Goal: Transaction & Acquisition: Purchase product/service

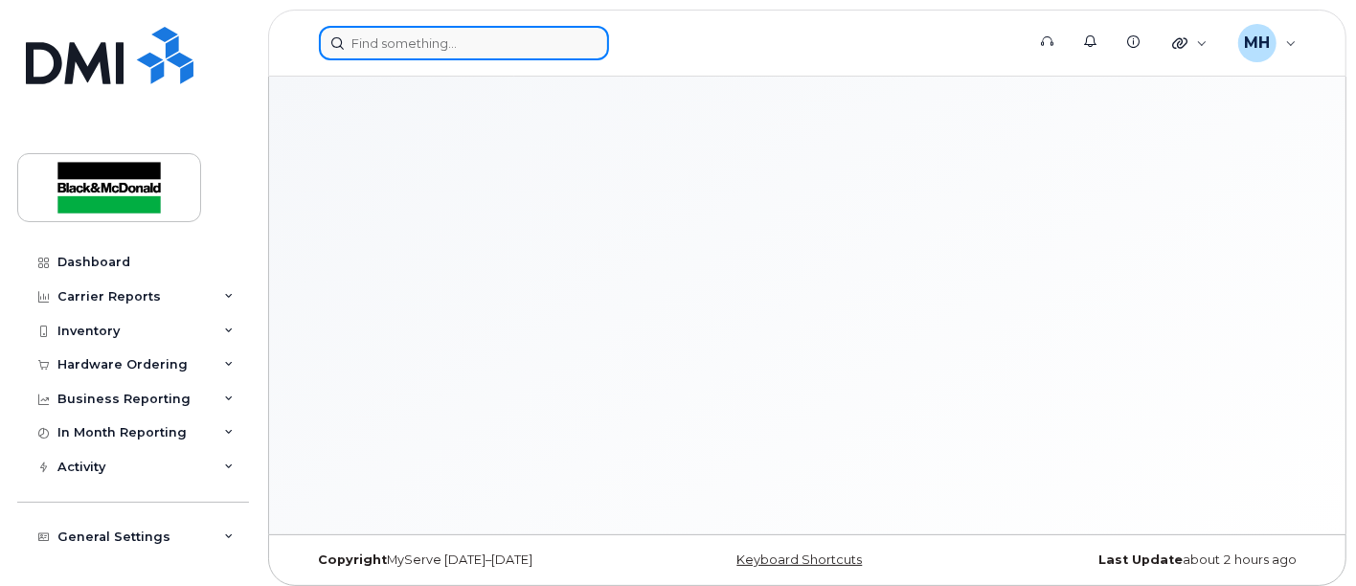
click at [423, 45] on input at bounding box center [464, 43] width 290 height 34
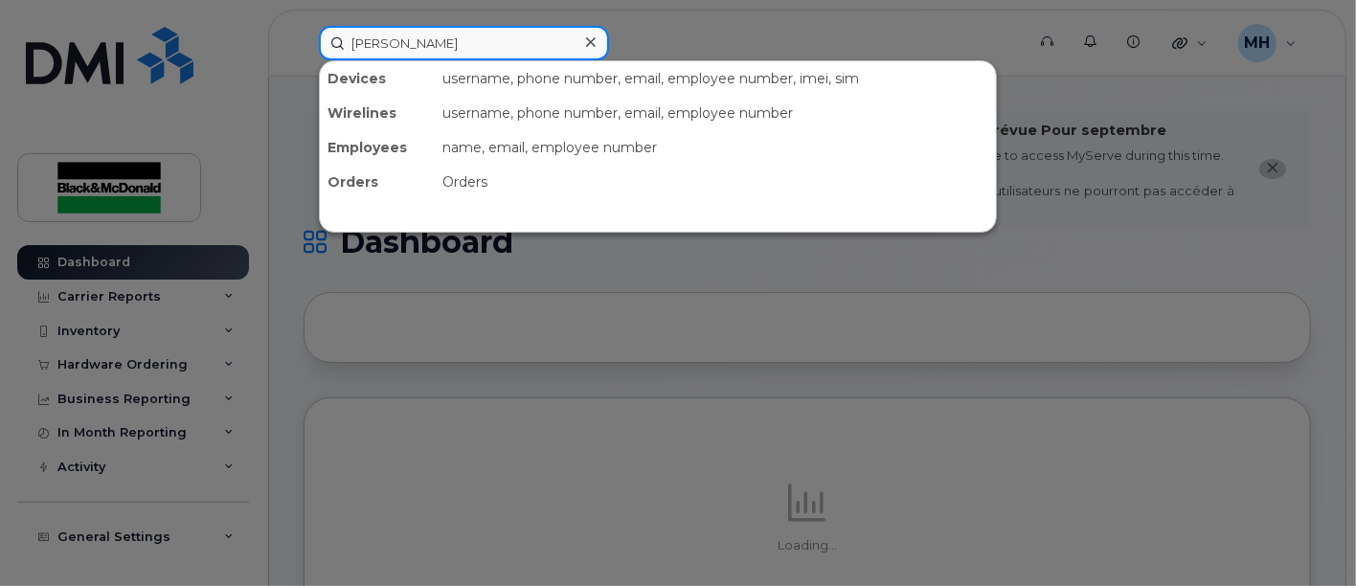
type input "[PERSON_NAME]"
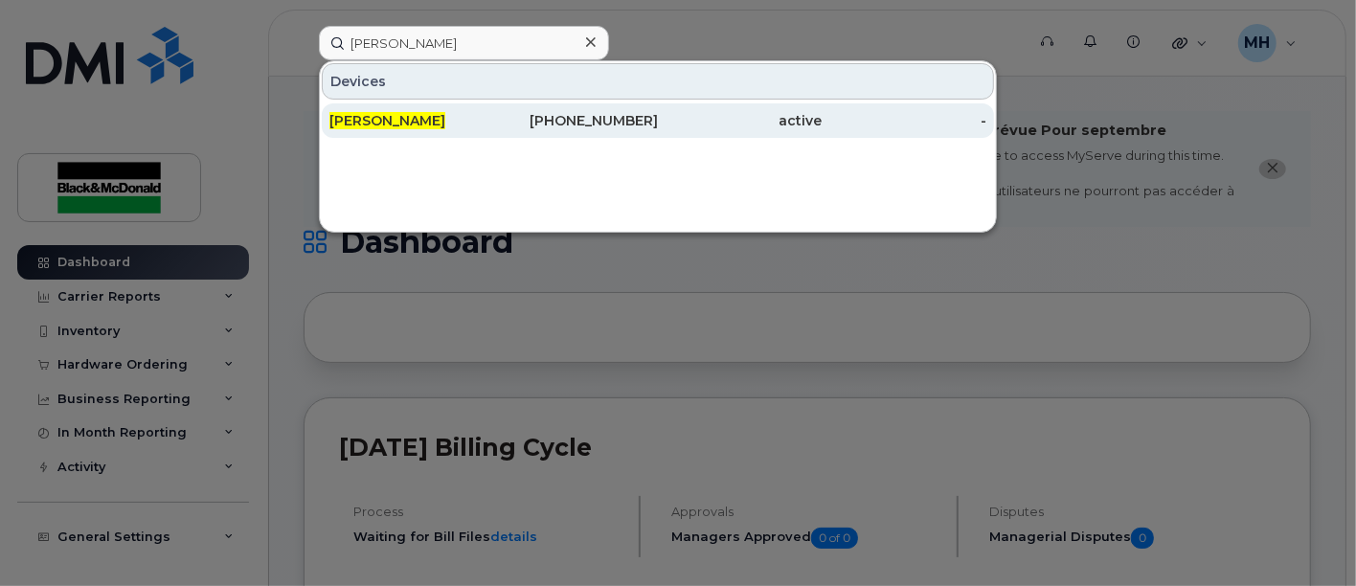
click at [619, 118] on div "343-596-0268" at bounding box center [576, 120] width 165 height 19
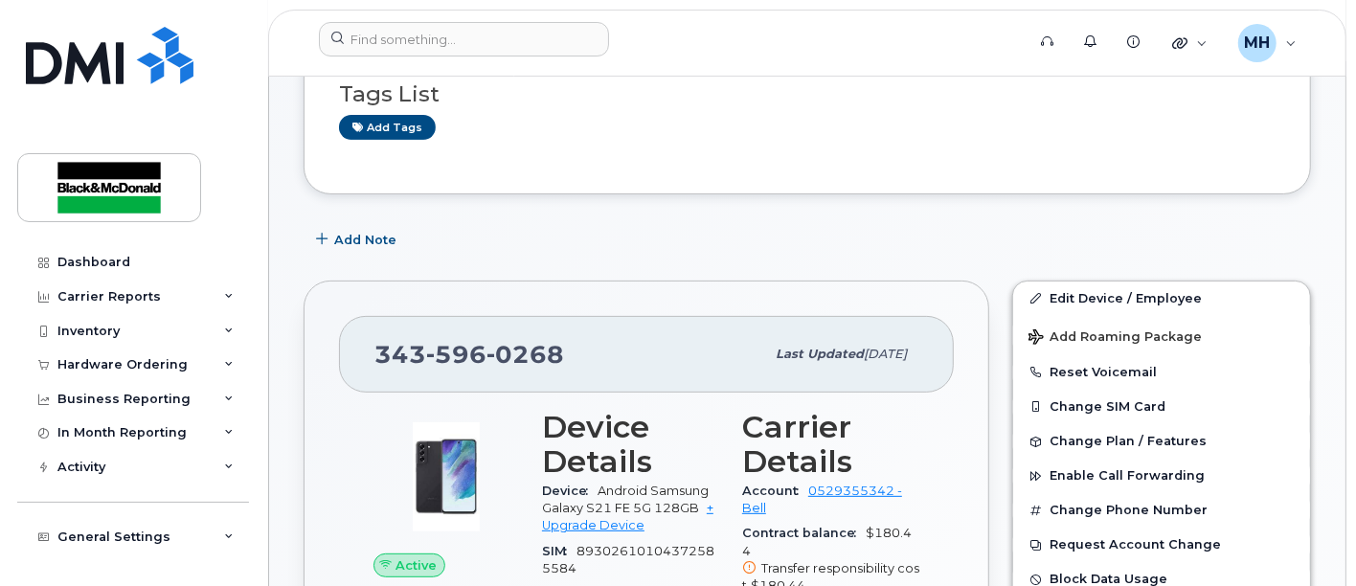
scroll to position [327, 0]
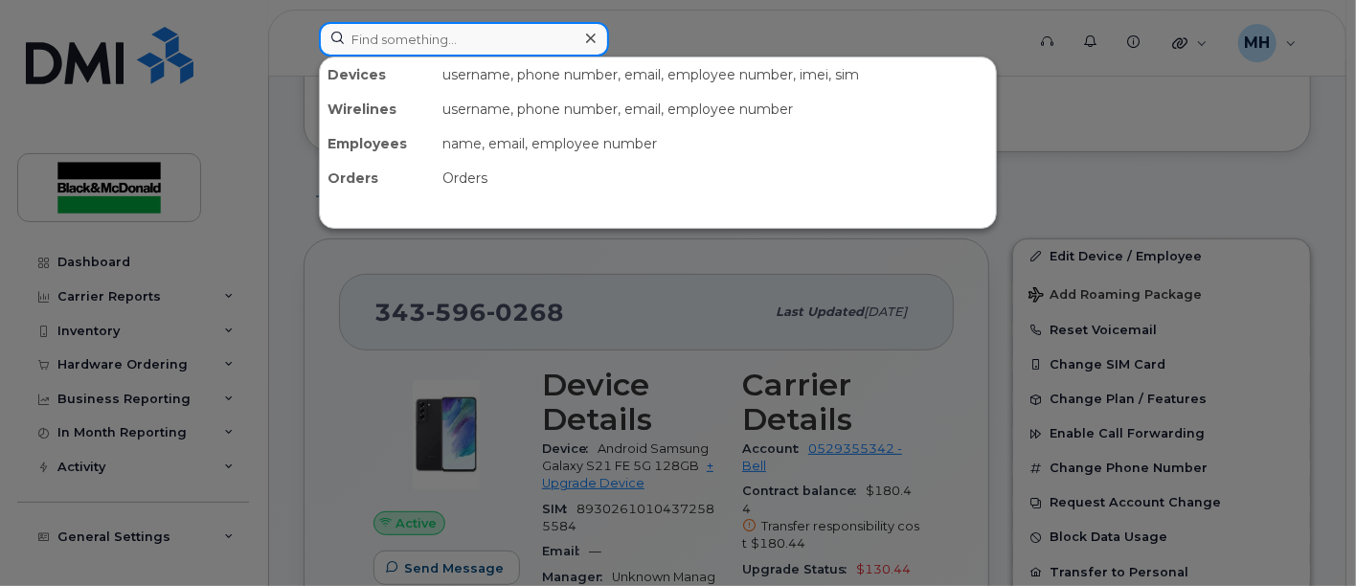
click at [419, 39] on input at bounding box center [464, 39] width 290 height 34
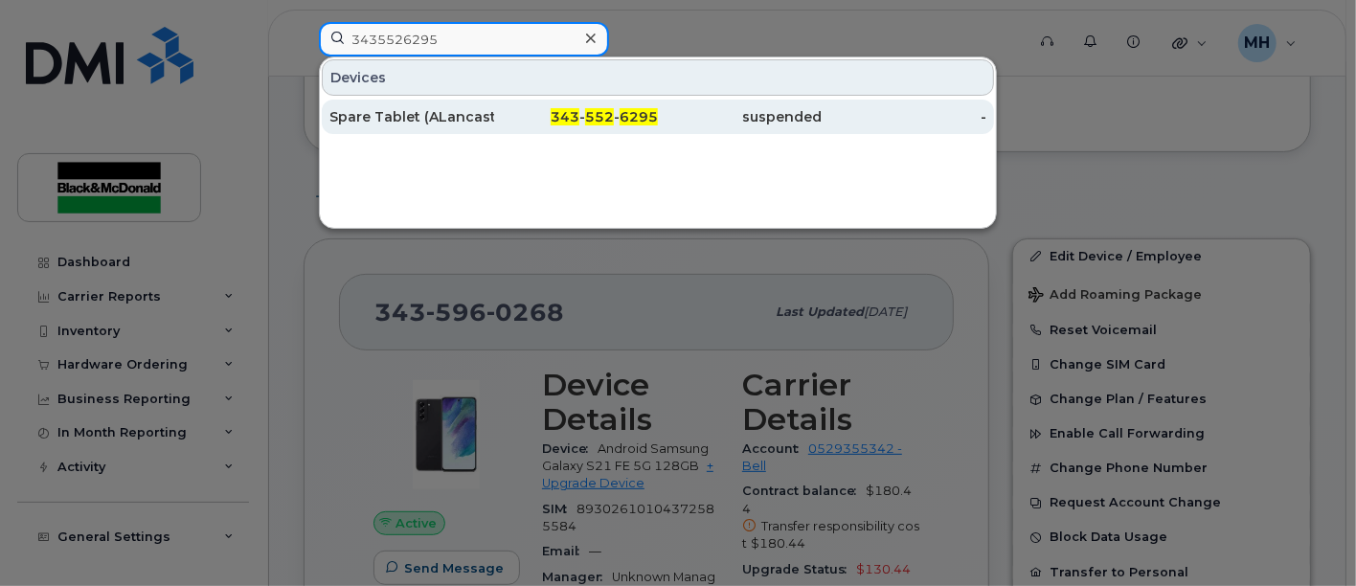
type input "3435526295"
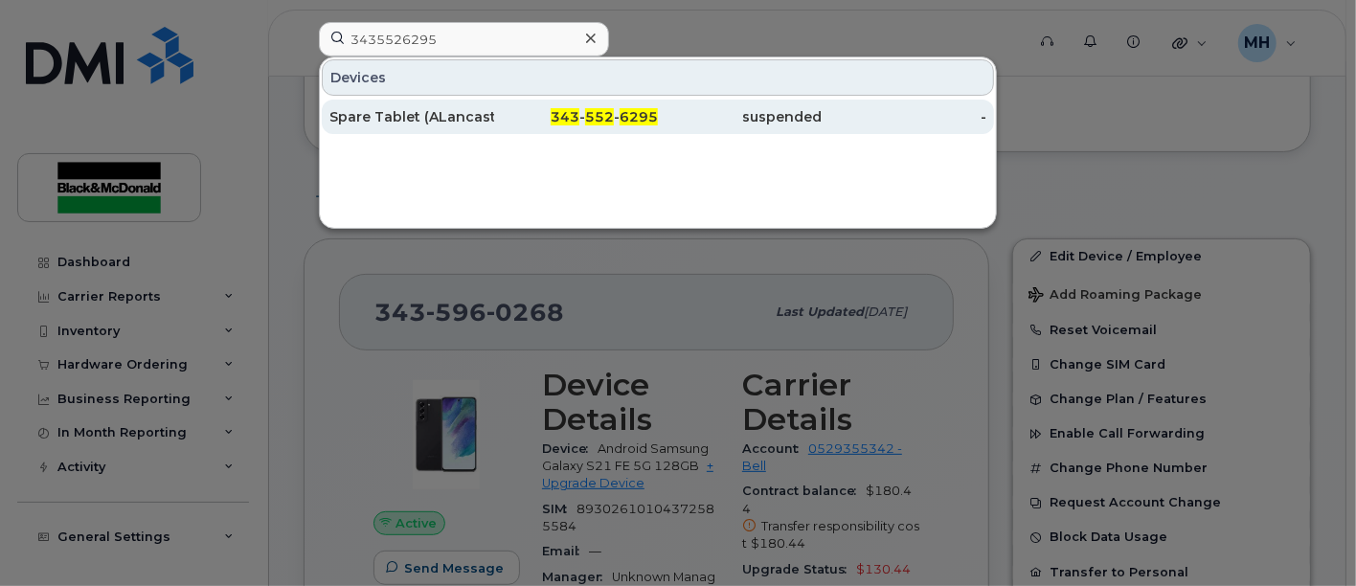
click at [407, 113] on div "Spare Tablet (ALancaster)" at bounding box center [411, 116] width 165 height 19
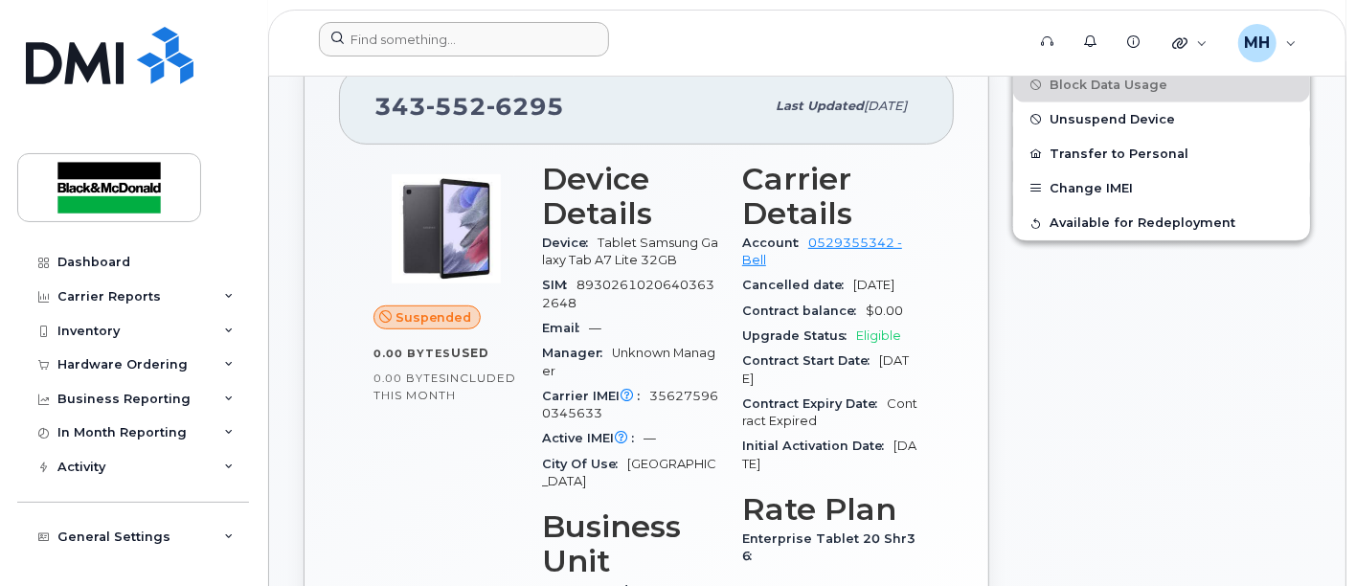
scroll to position [531, 0]
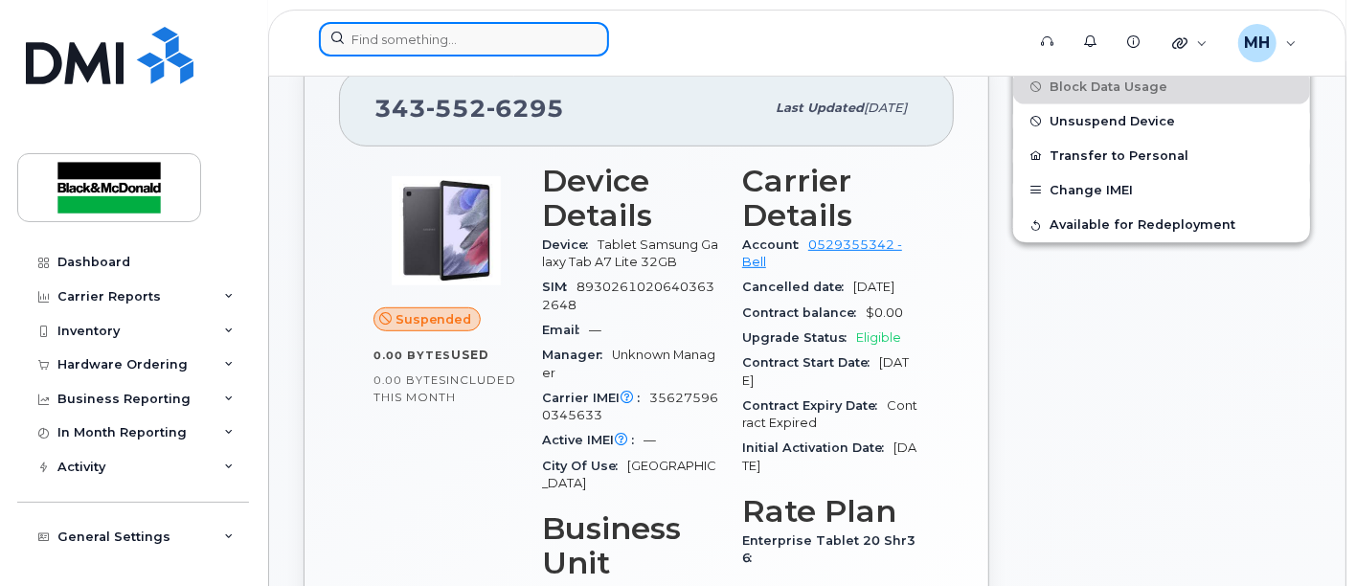
click at [417, 41] on input at bounding box center [464, 39] width 290 height 34
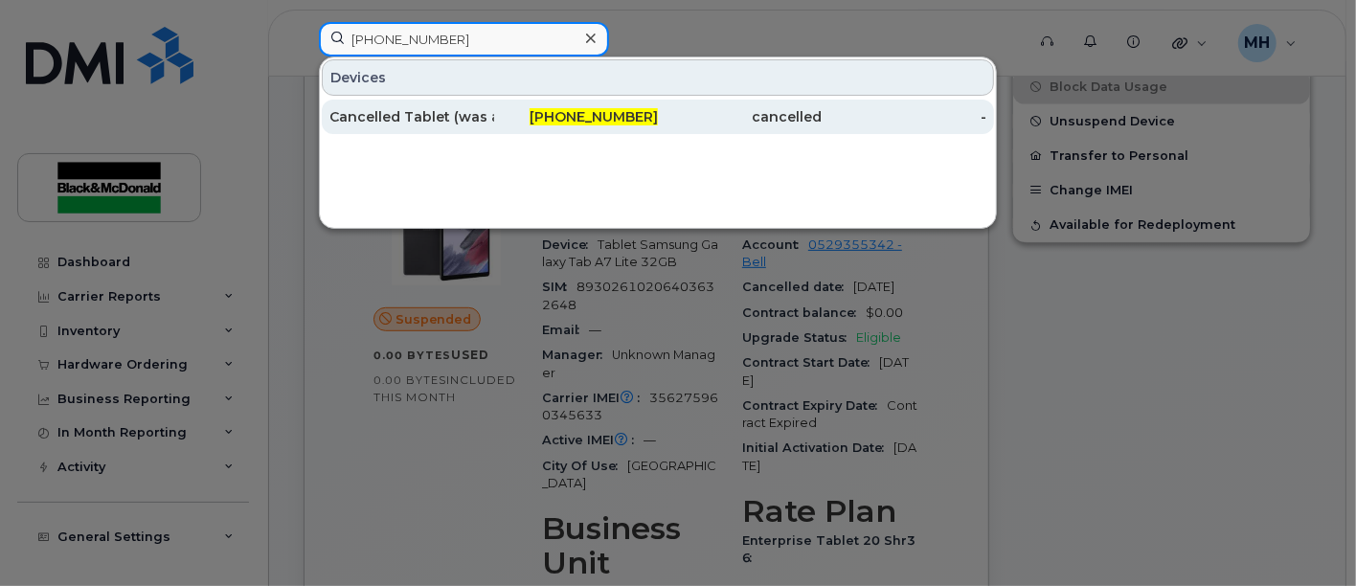
type input "613-323-2470"
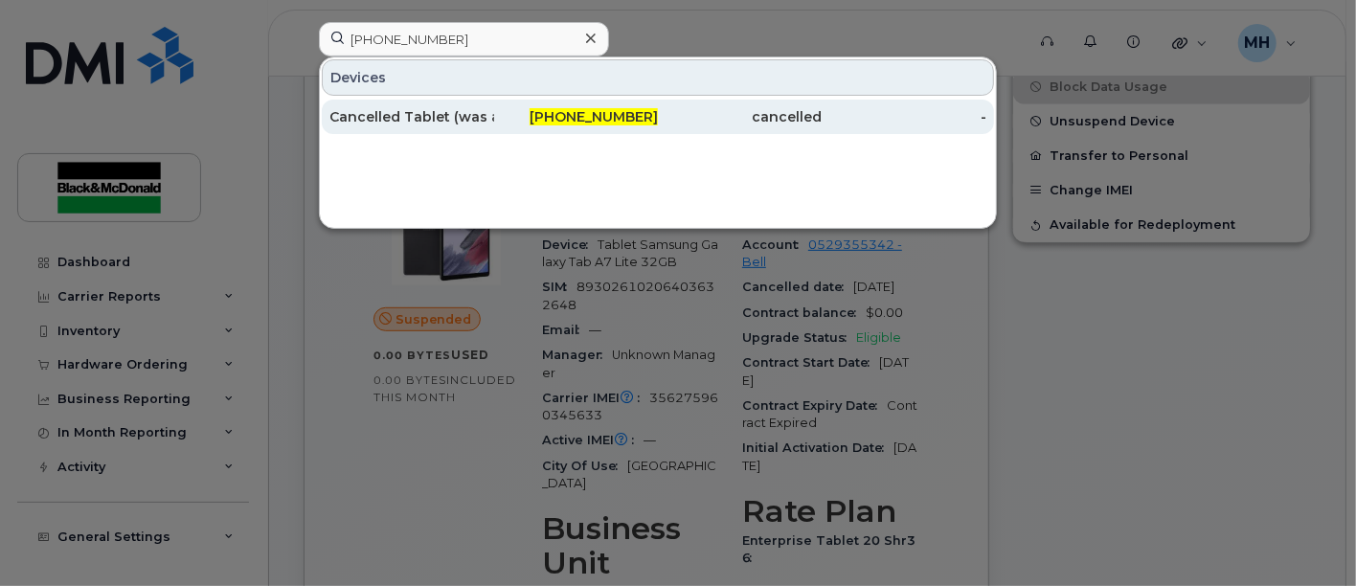
click at [415, 112] on div "Cancelled Tablet (was assigned to Dylan Borton)" at bounding box center [411, 116] width 165 height 19
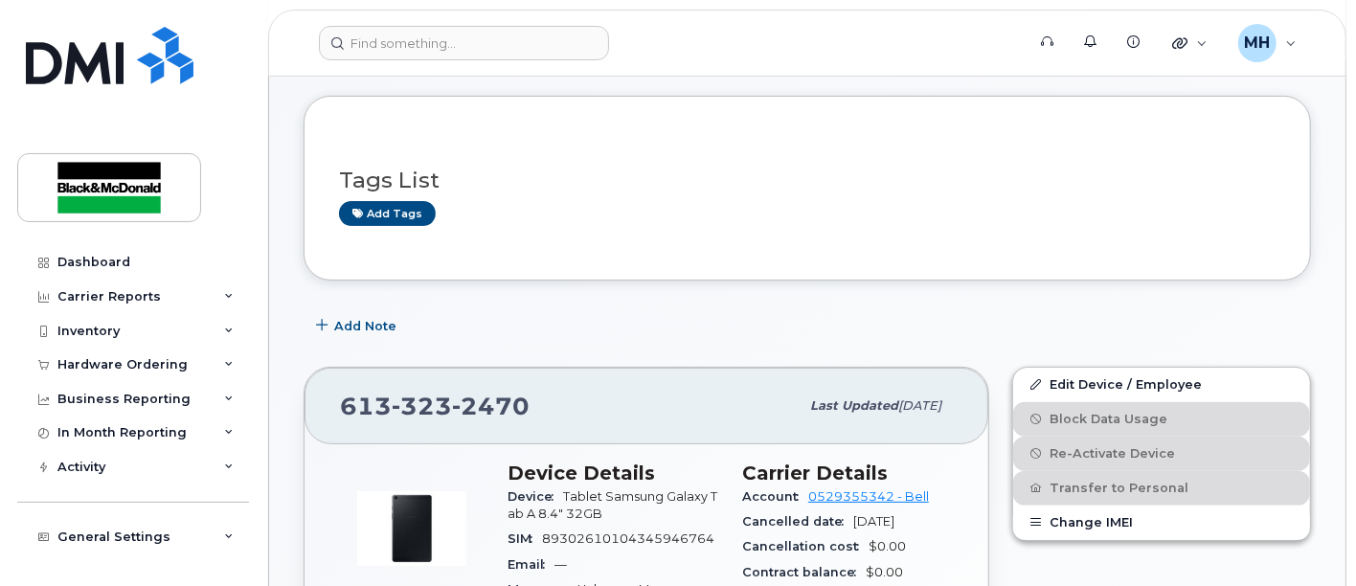
scroll to position [425, 0]
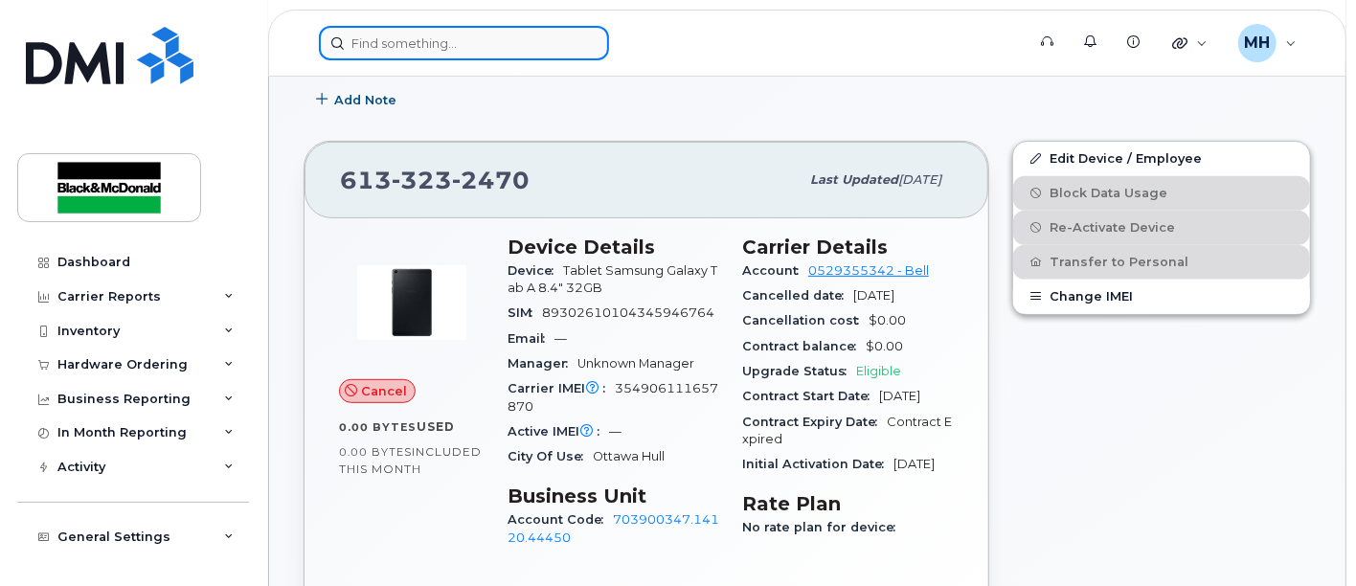
click at [434, 33] on input at bounding box center [464, 43] width 290 height 34
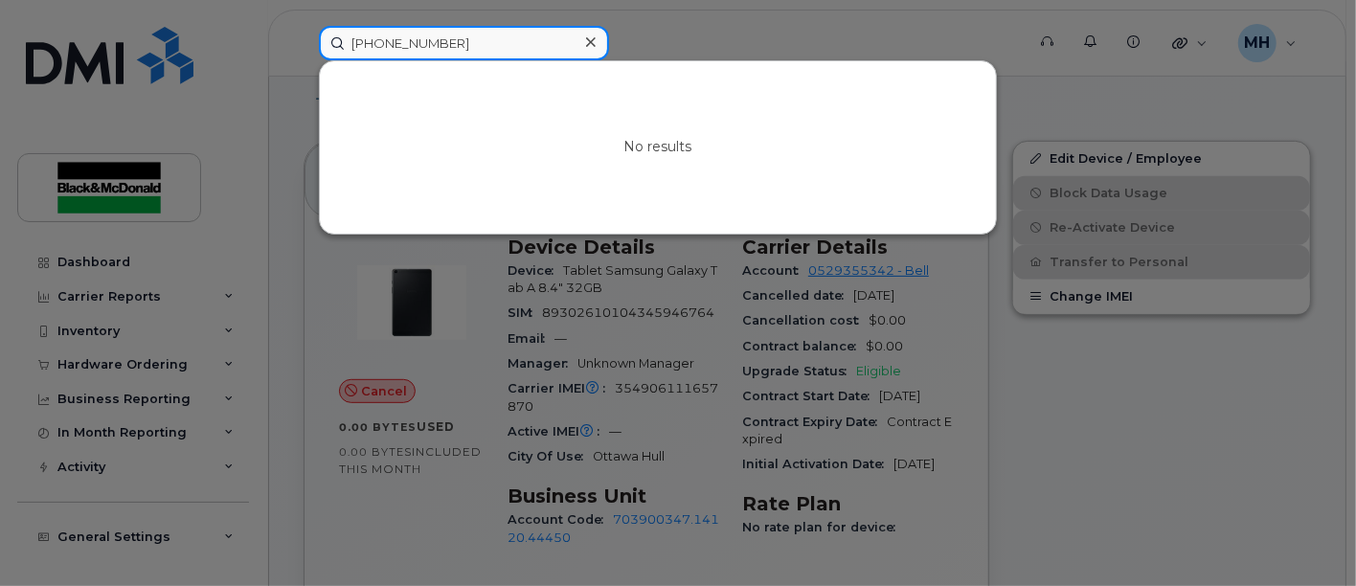
drag, startPoint x: 417, startPoint y: 39, endPoint x: 461, endPoint y: 34, distance: 44.4
click at [426, 39] on input "343-552-3295" at bounding box center [464, 43] width 290 height 34
type input "343-552-6295"
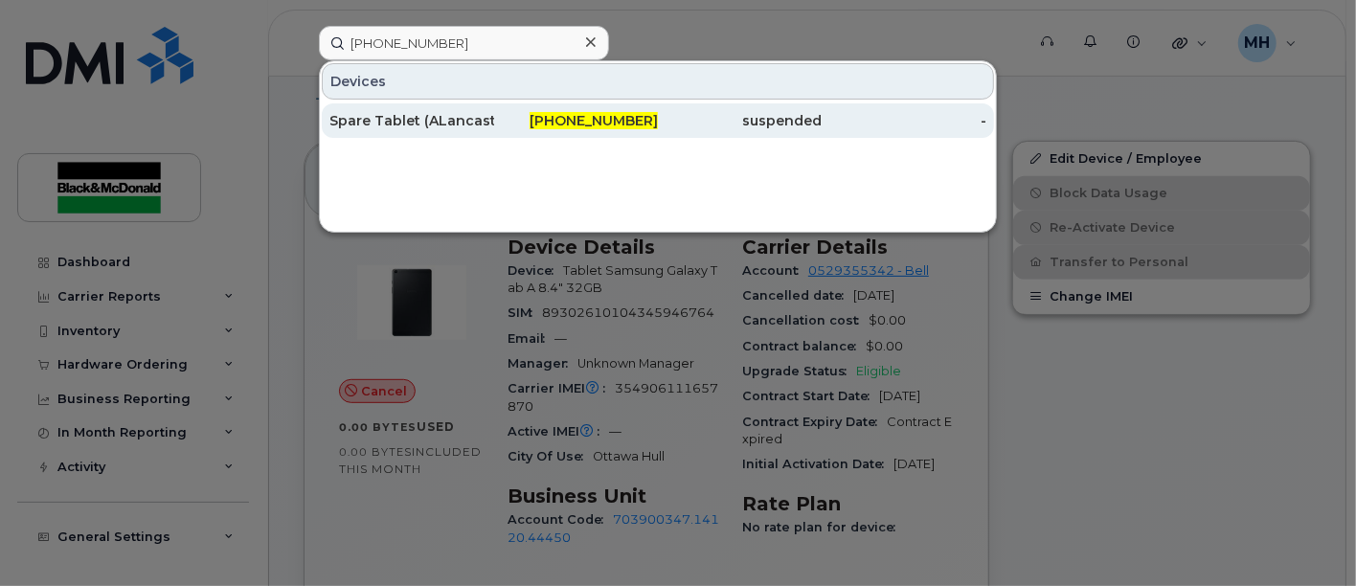
click at [386, 115] on div "Spare Tablet (ALancaster)" at bounding box center [411, 120] width 165 height 19
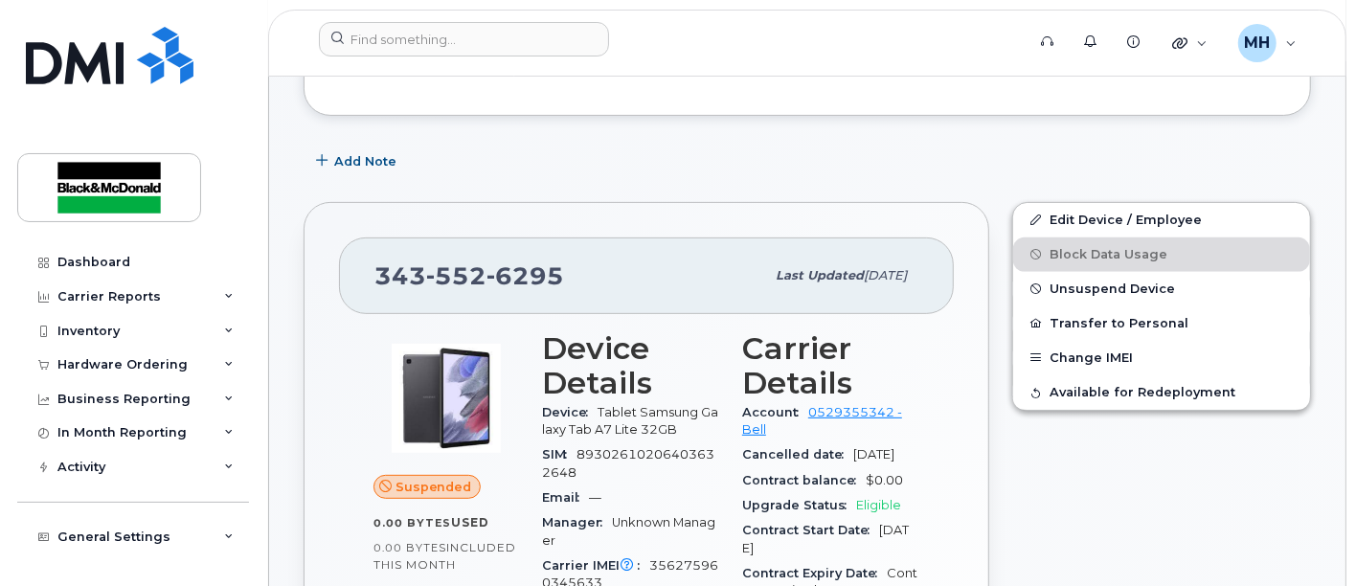
scroll to position [311, 0]
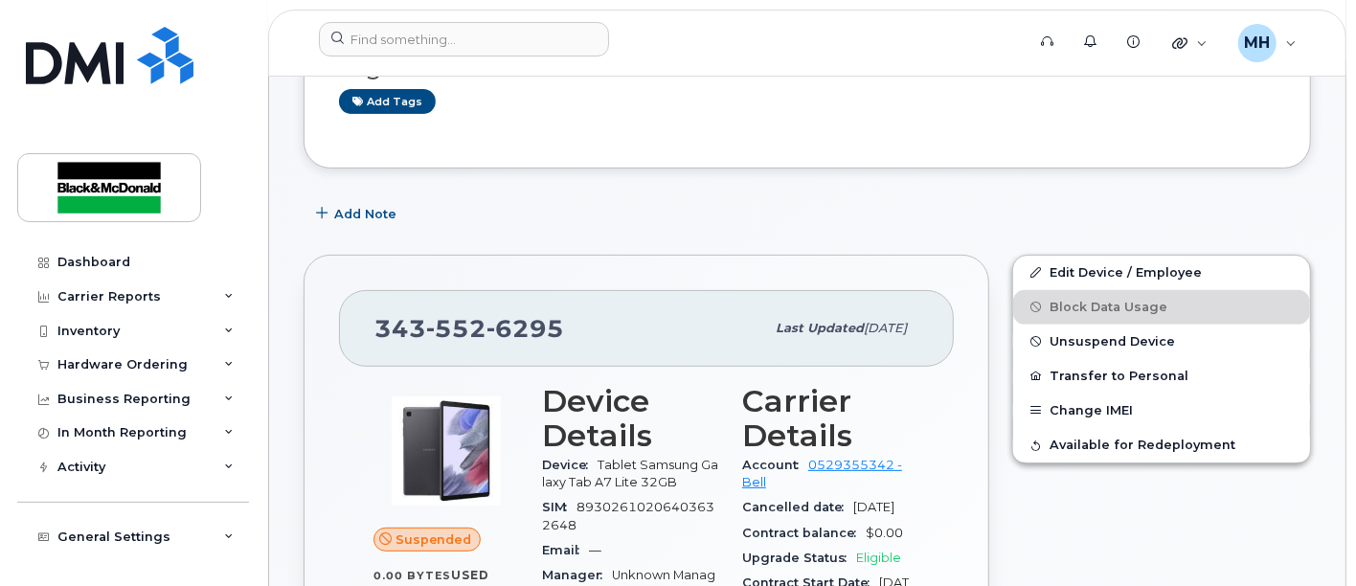
drag, startPoint x: 678, startPoint y: 481, endPoint x: 660, endPoint y: 459, distance: 28.6
click at [673, 476] on span "Tablet Samsung Galaxy Tab A7 Lite 32GB" at bounding box center [630, 474] width 176 height 32
drag, startPoint x: 565, startPoint y: 323, endPoint x: 489, endPoint y: 297, distance: 79.9
click at [349, 307] on div "343 552 6295 Last updated Aug 27, 2025" at bounding box center [646, 328] width 615 height 77
copy span "343 552 6295"
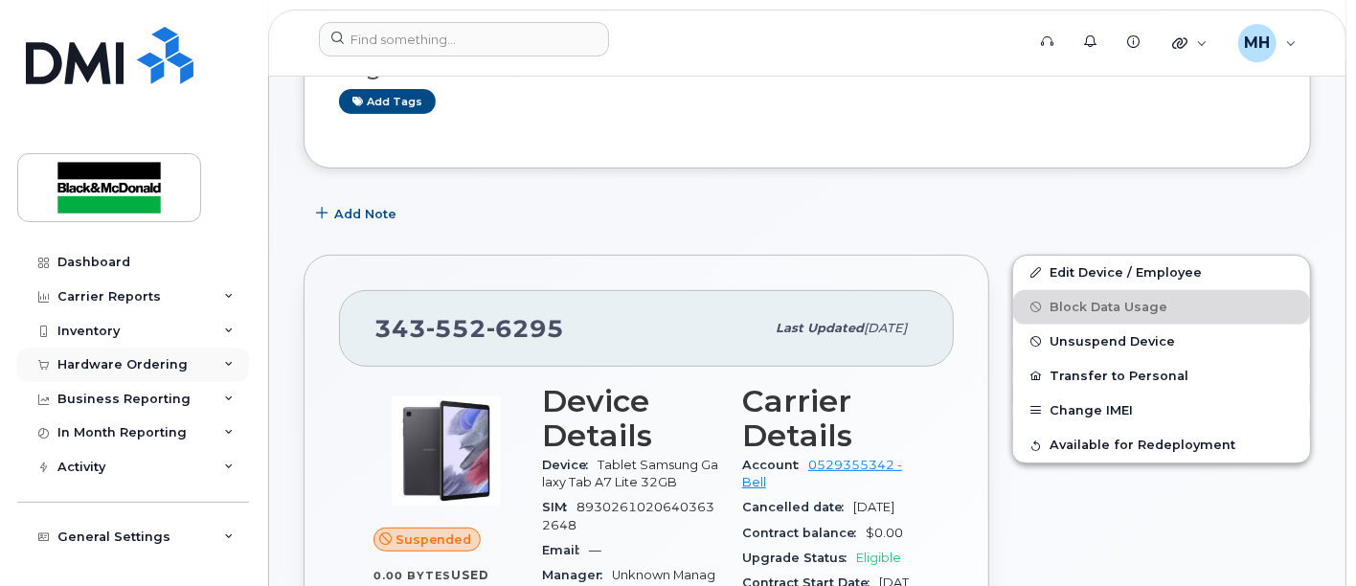
click at [120, 363] on div "Hardware Ordering" at bounding box center [122, 364] width 130 height 15
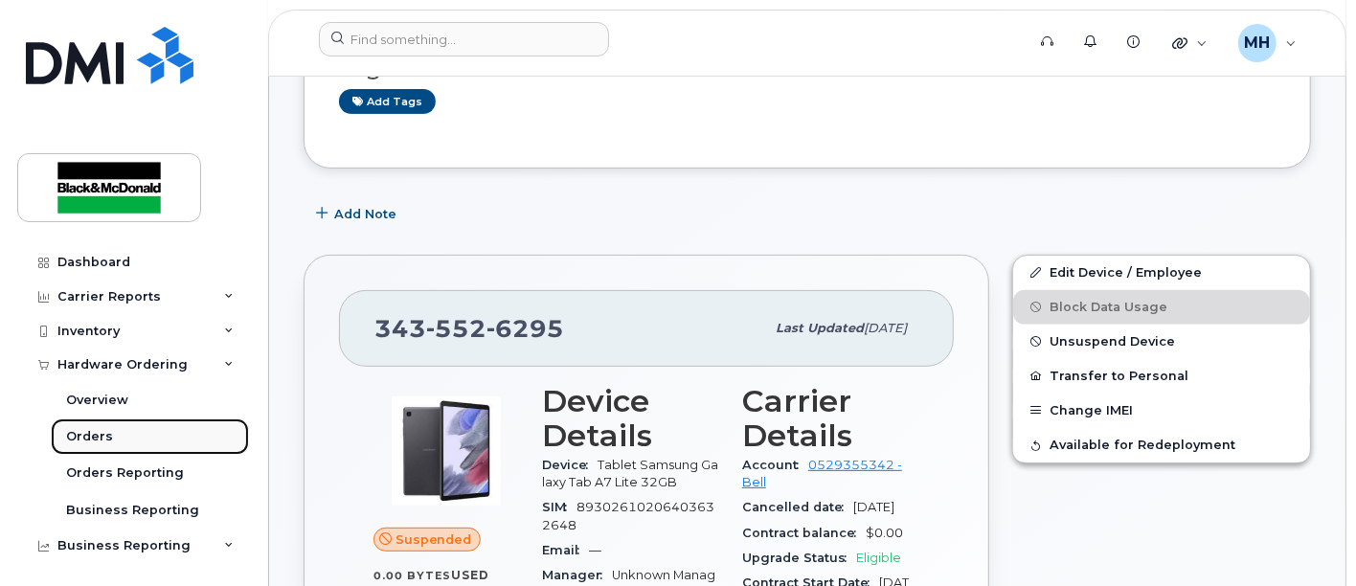
click at [97, 435] on div "Orders" at bounding box center [89, 436] width 47 height 17
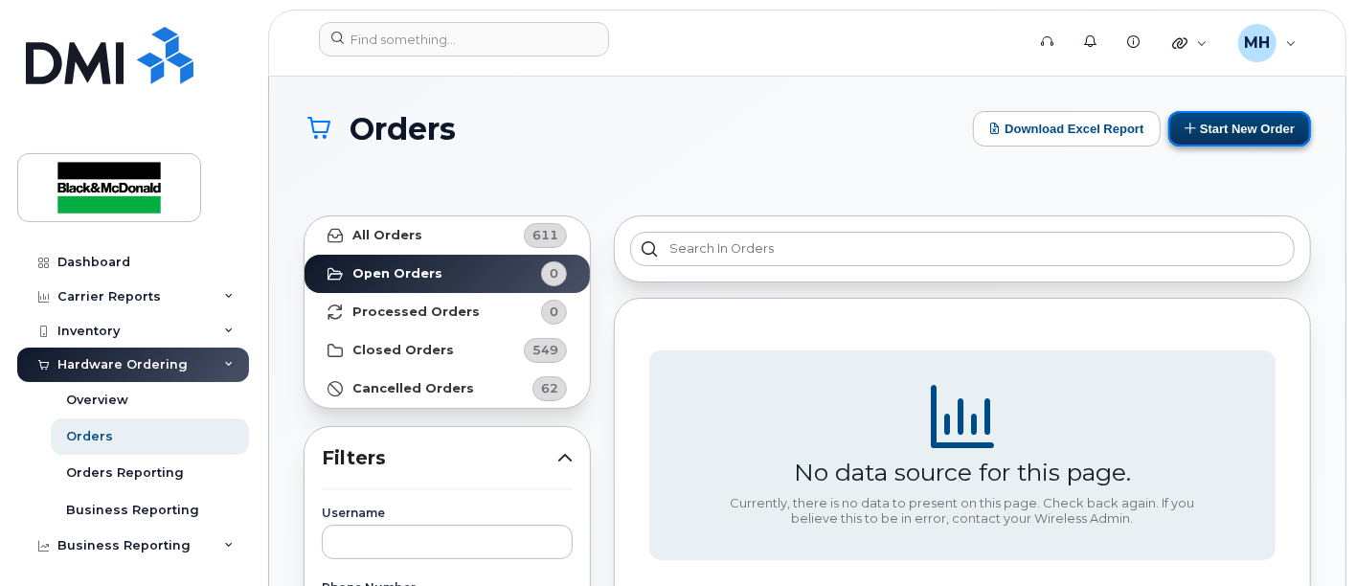
click at [1242, 133] on button "Start New Order" at bounding box center [1239, 128] width 143 height 35
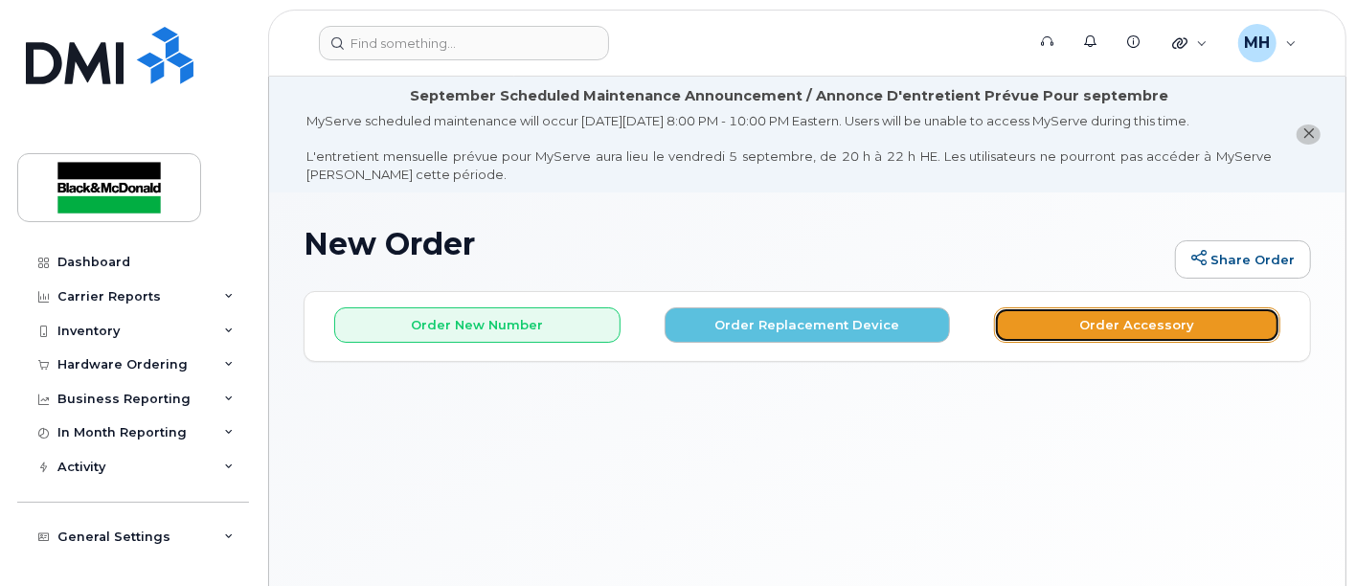
click at [1150, 323] on button "Order Accessory" at bounding box center [1137, 324] width 286 height 35
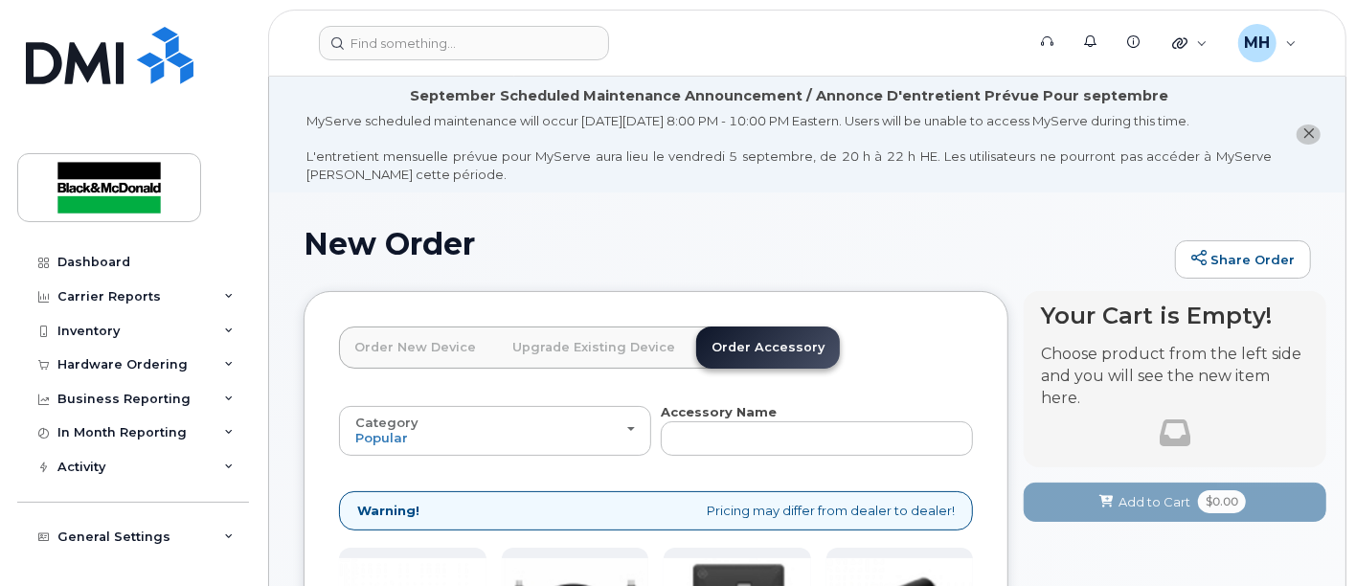
click at [442, 343] on link "Order New Device" at bounding box center [415, 347] width 152 height 42
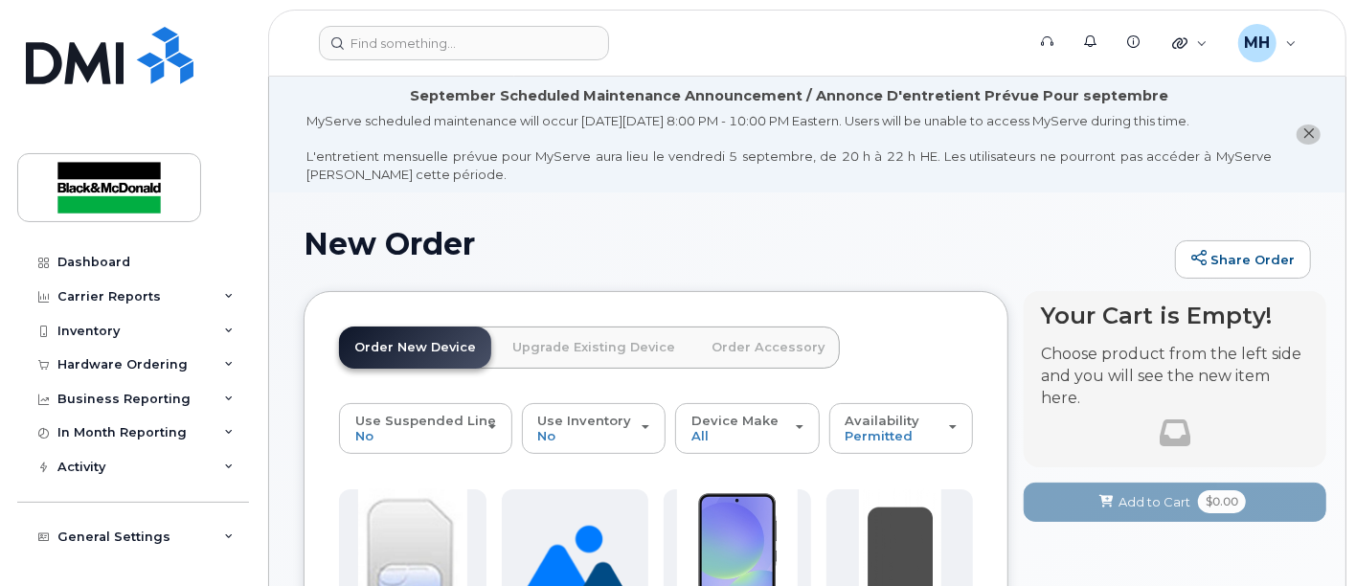
click at [733, 349] on link "Order Accessory" at bounding box center [768, 347] width 144 height 42
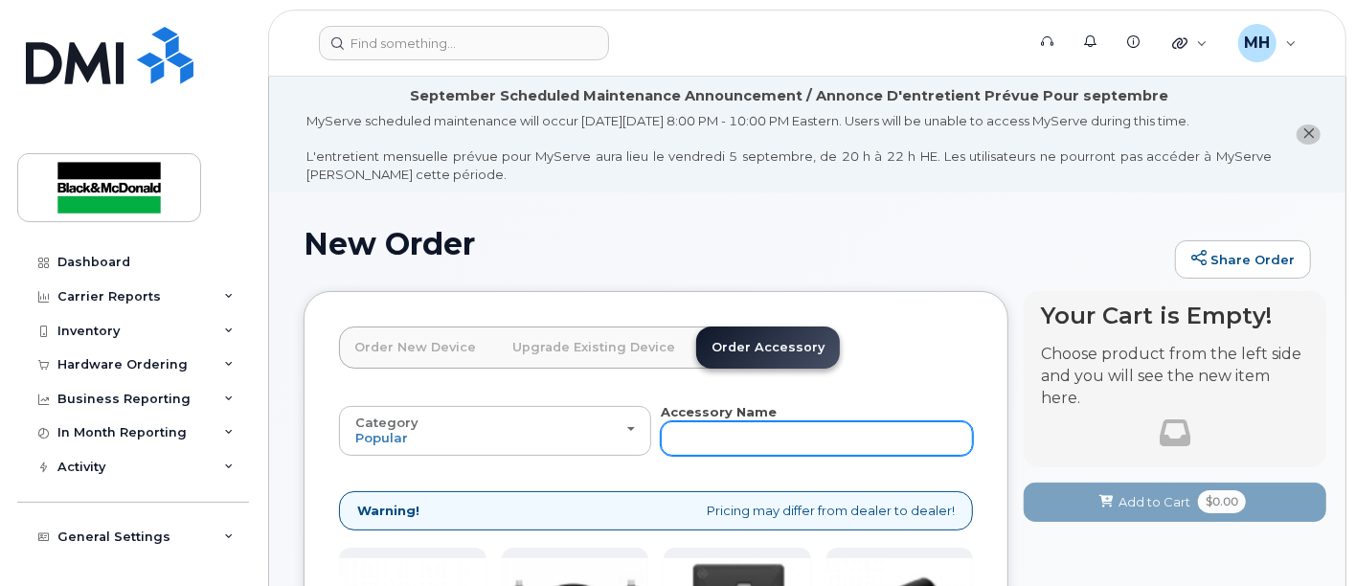
click at [719, 433] on input "text" at bounding box center [817, 438] width 312 height 34
paste input "3435526295"
type input "3435526295"
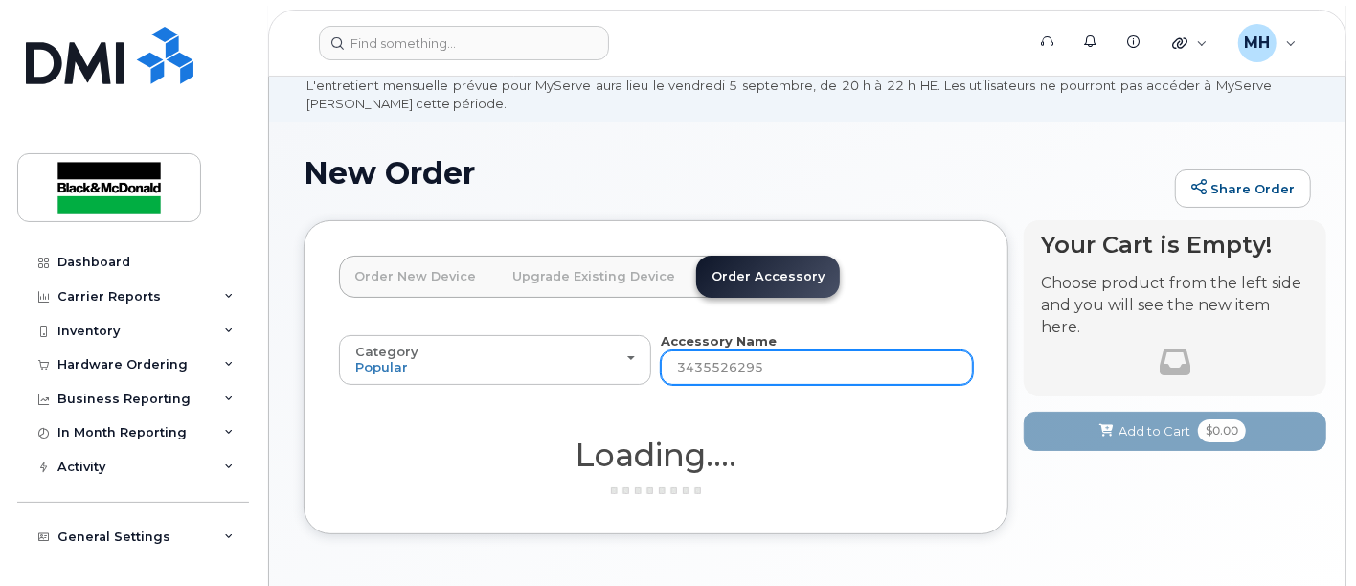
scroll to position [141, 0]
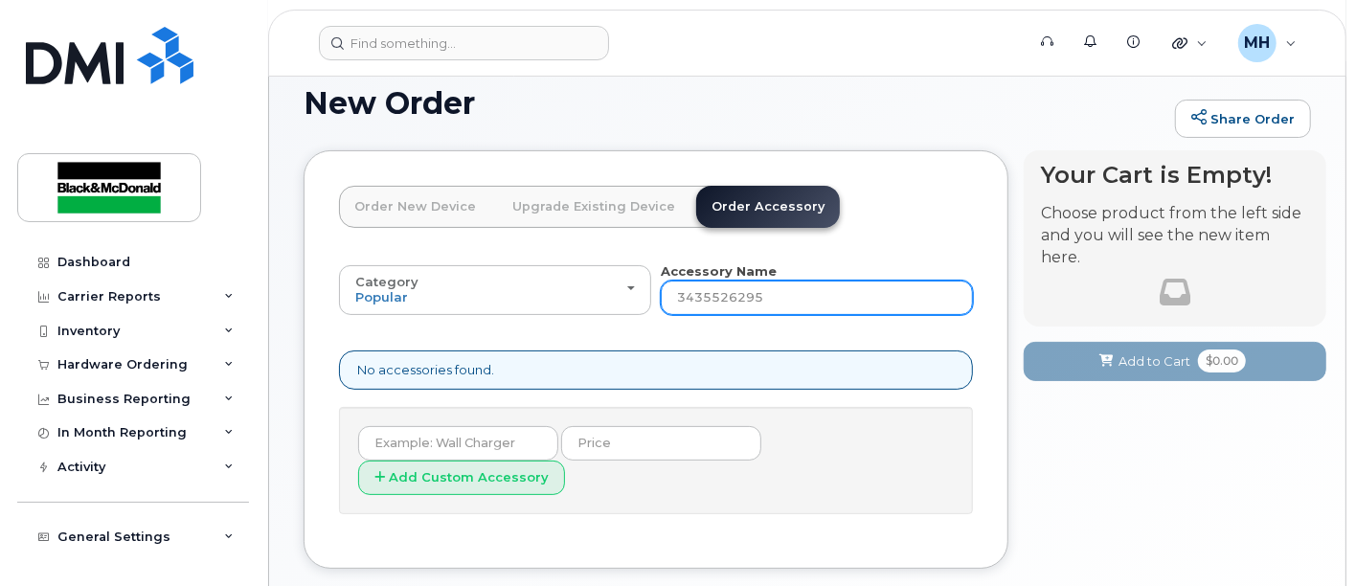
click at [771, 295] on input "3435526295" at bounding box center [817, 297] width 312 height 34
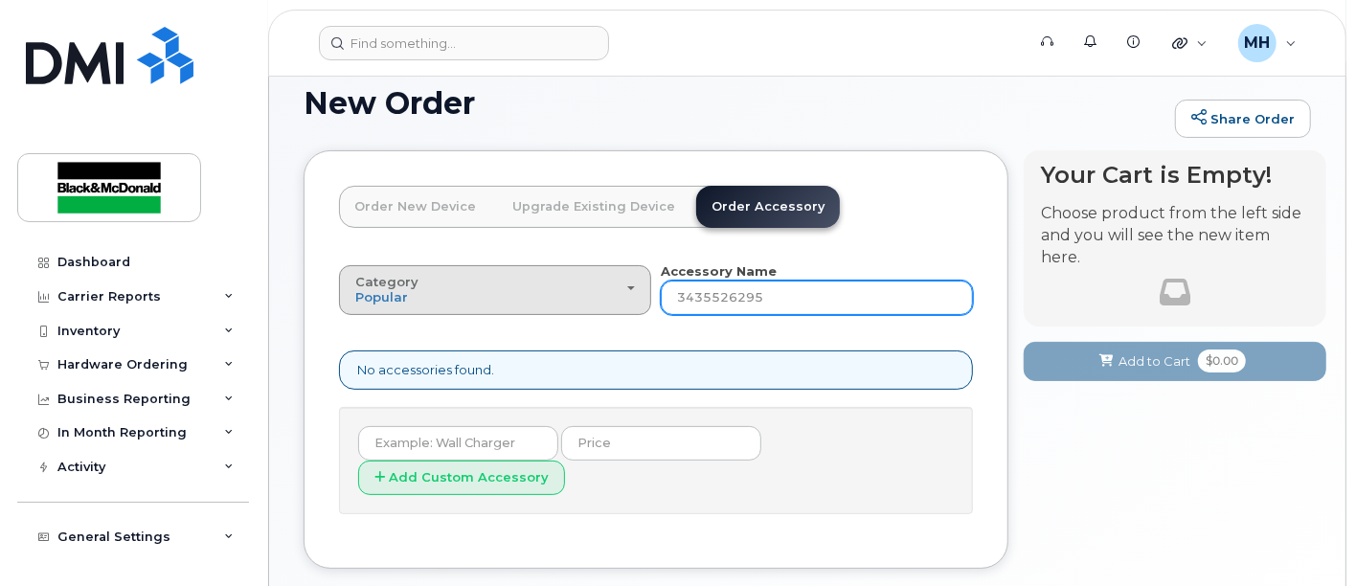
drag, startPoint x: 765, startPoint y: 289, endPoint x: 621, endPoint y: 280, distance: 143.9
click at [617, 280] on div "Category Popular All Bluetooth Accessory Name 3435526295" at bounding box center [656, 288] width 634 height 53
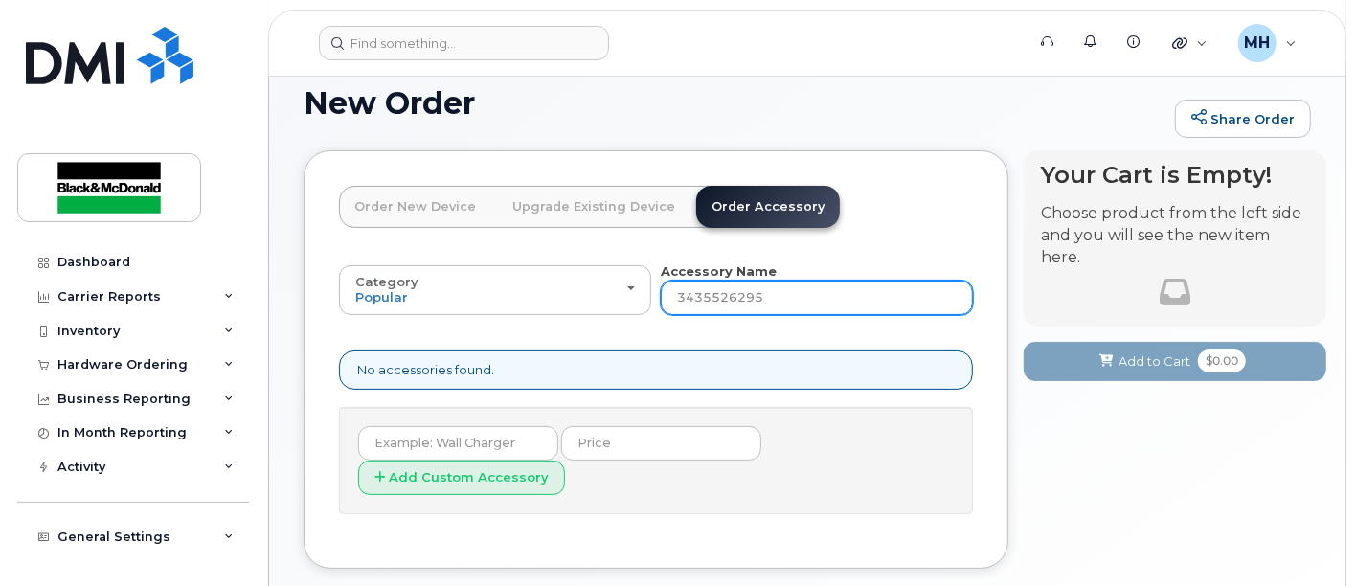
paste input "Tablet Samsung Galaxy Tab A7 Lite 32GB"
type input "Tablet Samsung Galaxy Tab A7 Lite 32GB"
drag, startPoint x: 937, startPoint y: 297, endPoint x: 719, endPoint y: 298, distance: 218.3
click at [719, 298] on input "Tablet Samsung Galaxy Tab A7 Lite 32GB" at bounding box center [817, 297] width 312 height 34
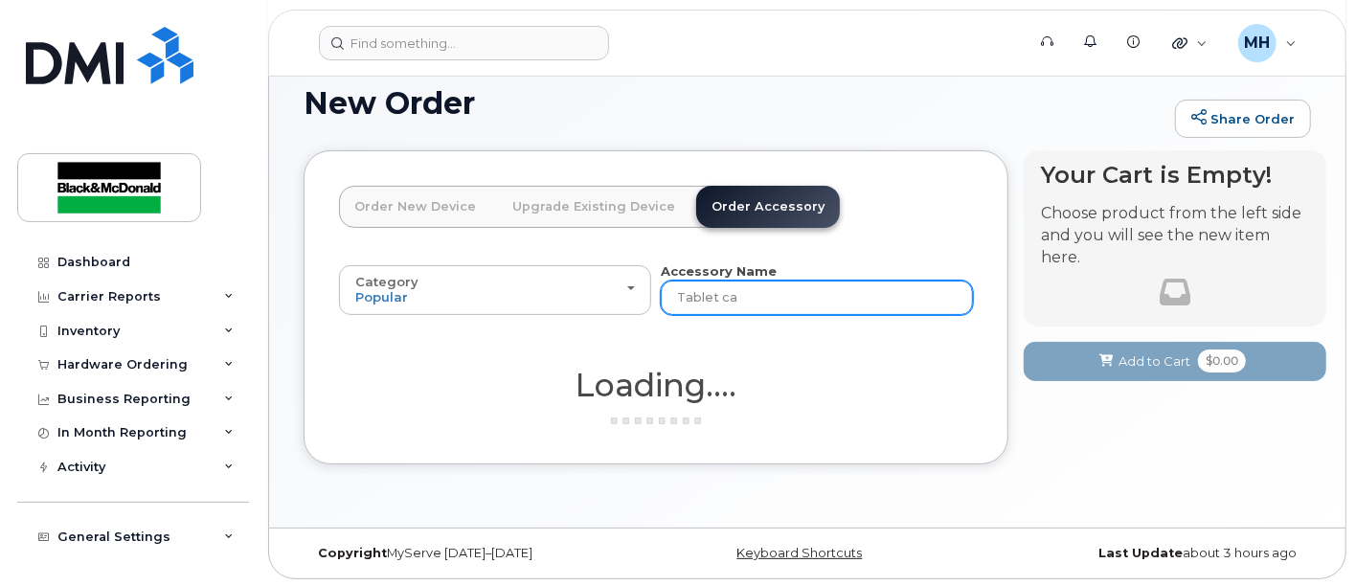
type input "Tablet cas"
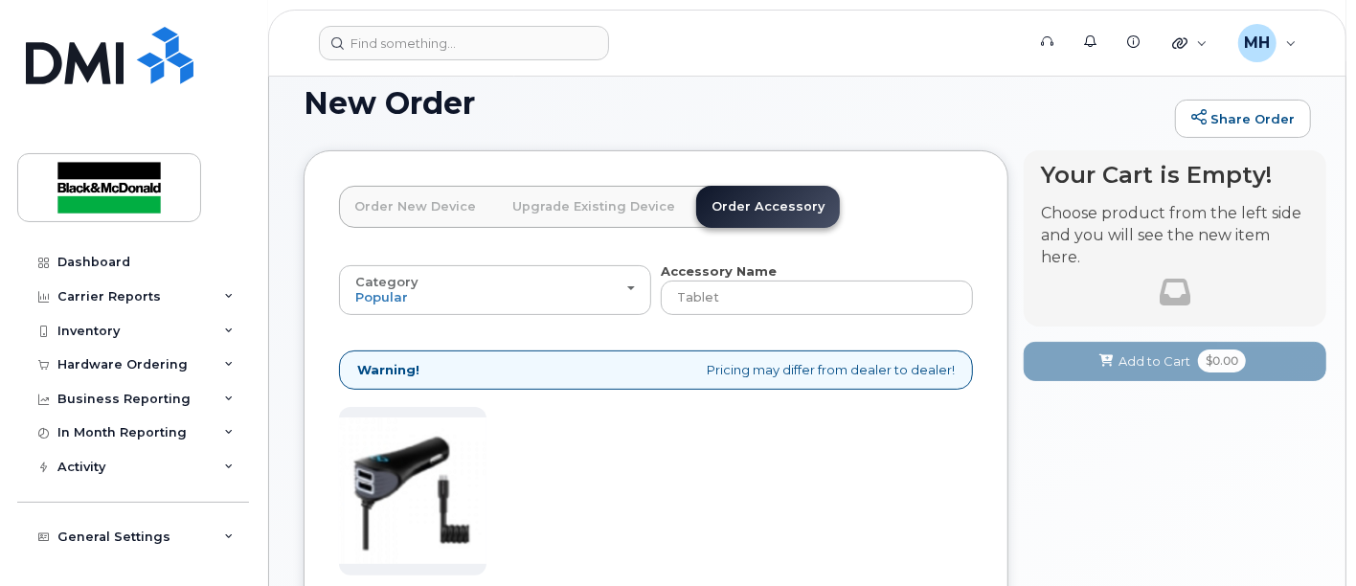
type input "Tablet cas"
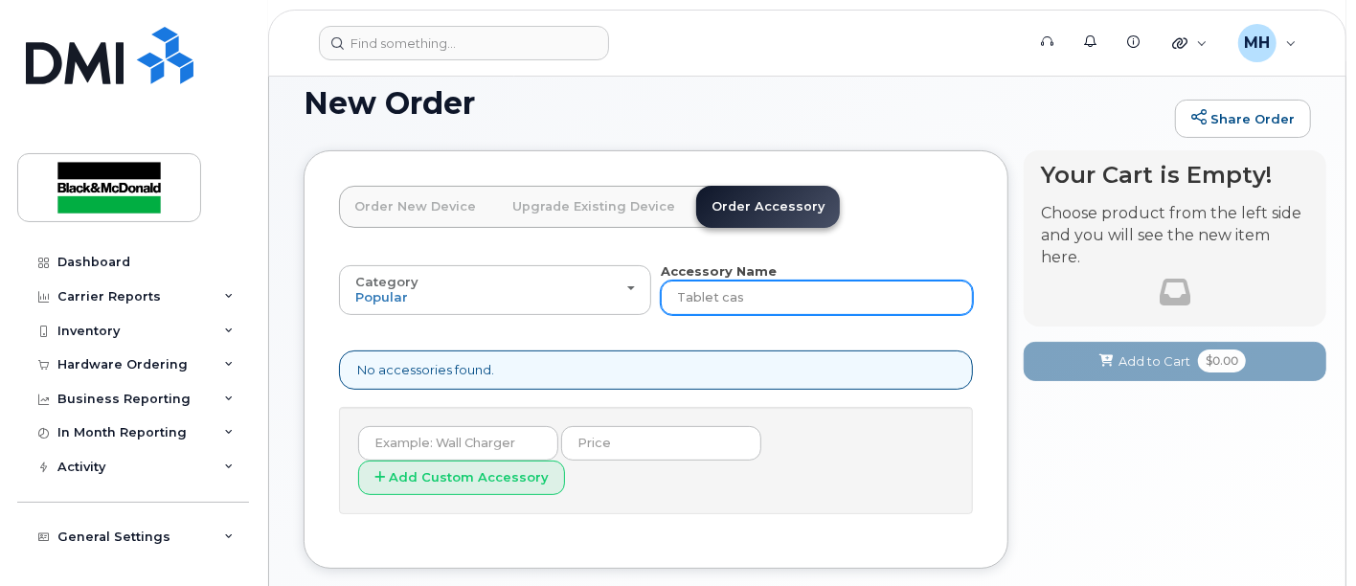
click at [758, 303] on input "Tablet cas" at bounding box center [817, 297] width 312 height 34
type input "Tablet case"
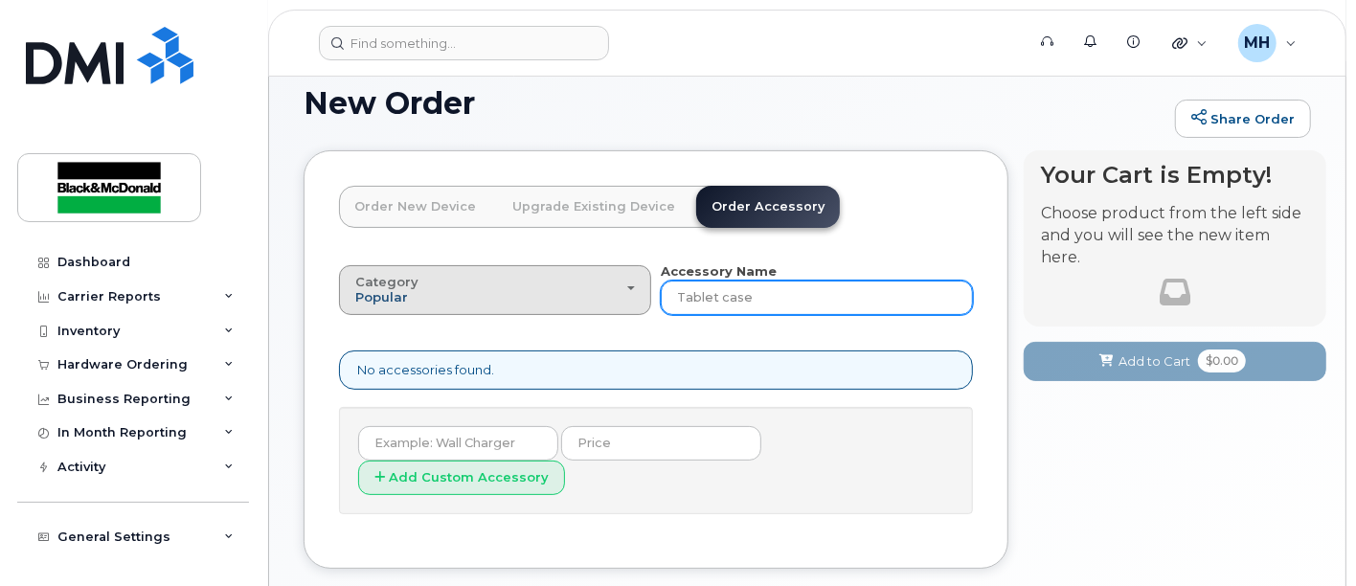
drag, startPoint x: 747, startPoint y: 304, endPoint x: 374, endPoint y: 297, distance: 372.5
click at [374, 297] on div "Category Popular All Bluetooth Accessory Name Tablet case" at bounding box center [656, 288] width 634 height 53
type input "case"
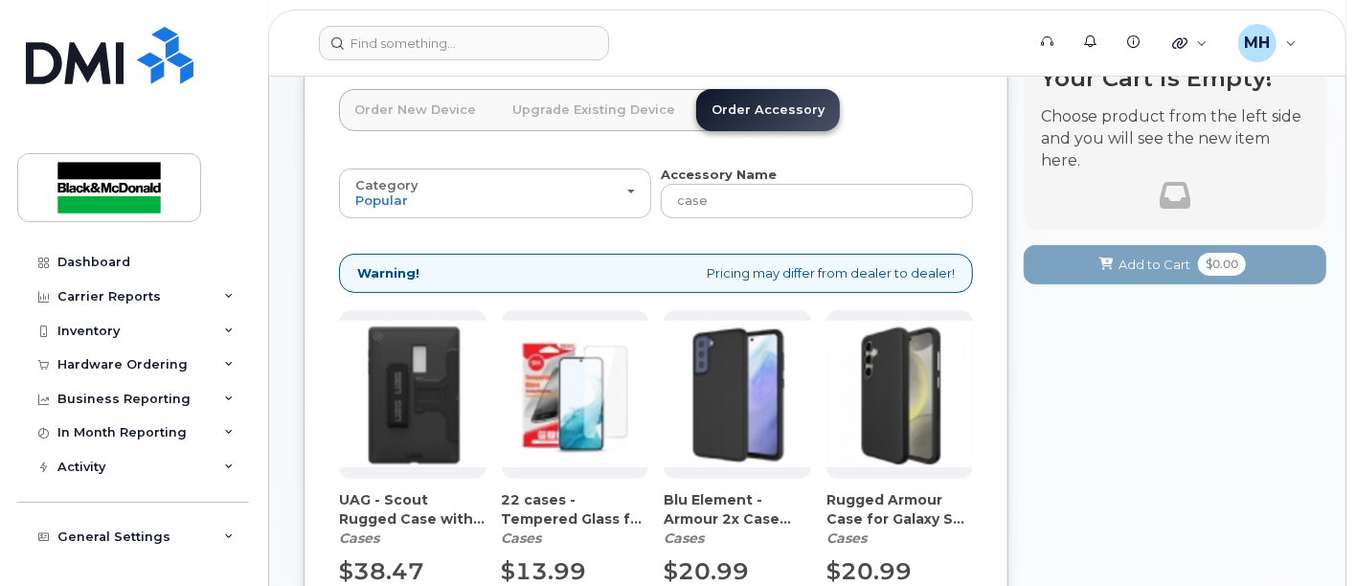
scroll to position [353, 0]
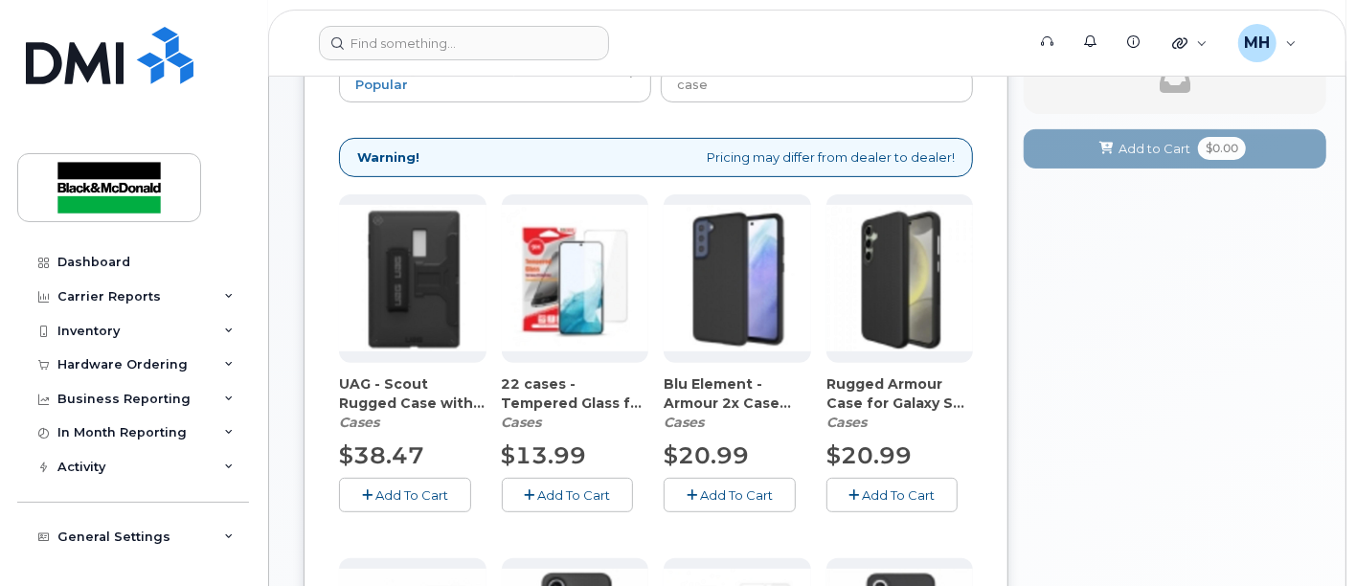
click at [439, 329] on img at bounding box center [412, 278] width 147 height 147
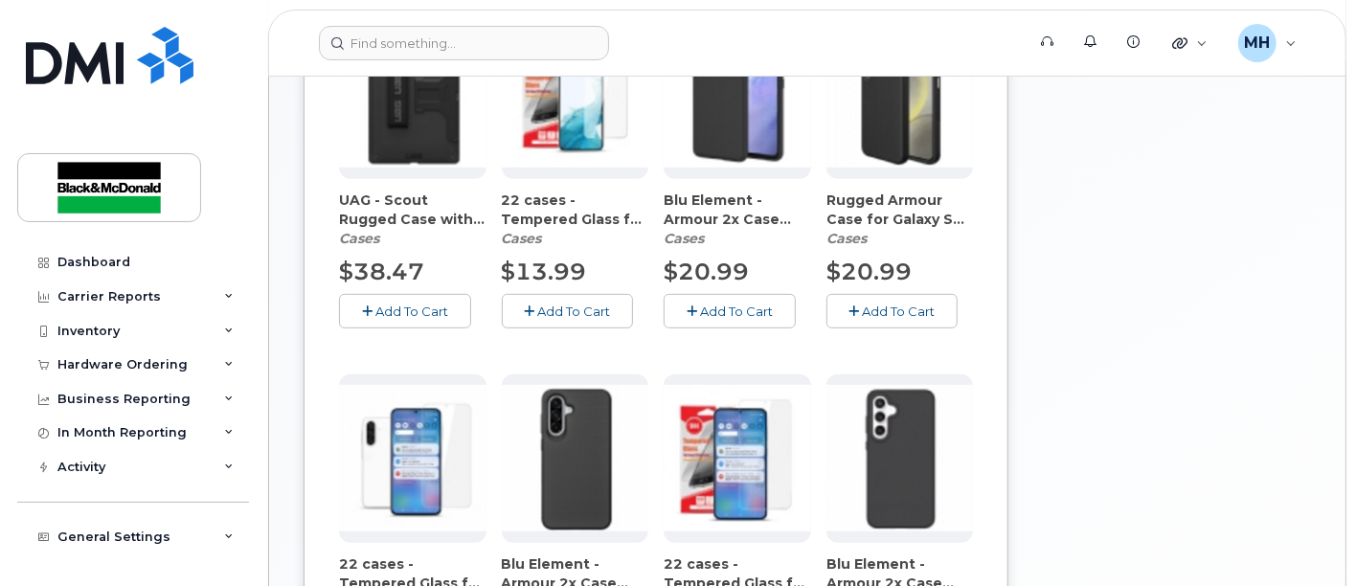
scroll to position [566, 0]
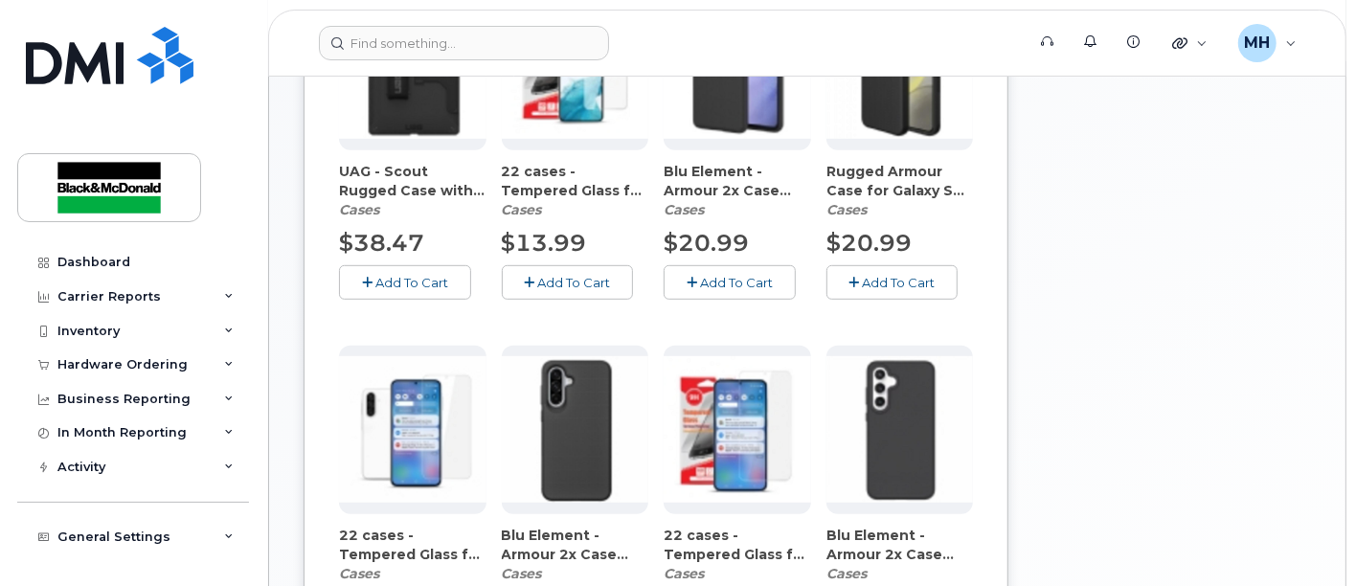
click at [436, 128] on img at bounding box center [412, 65] width 147 height 147
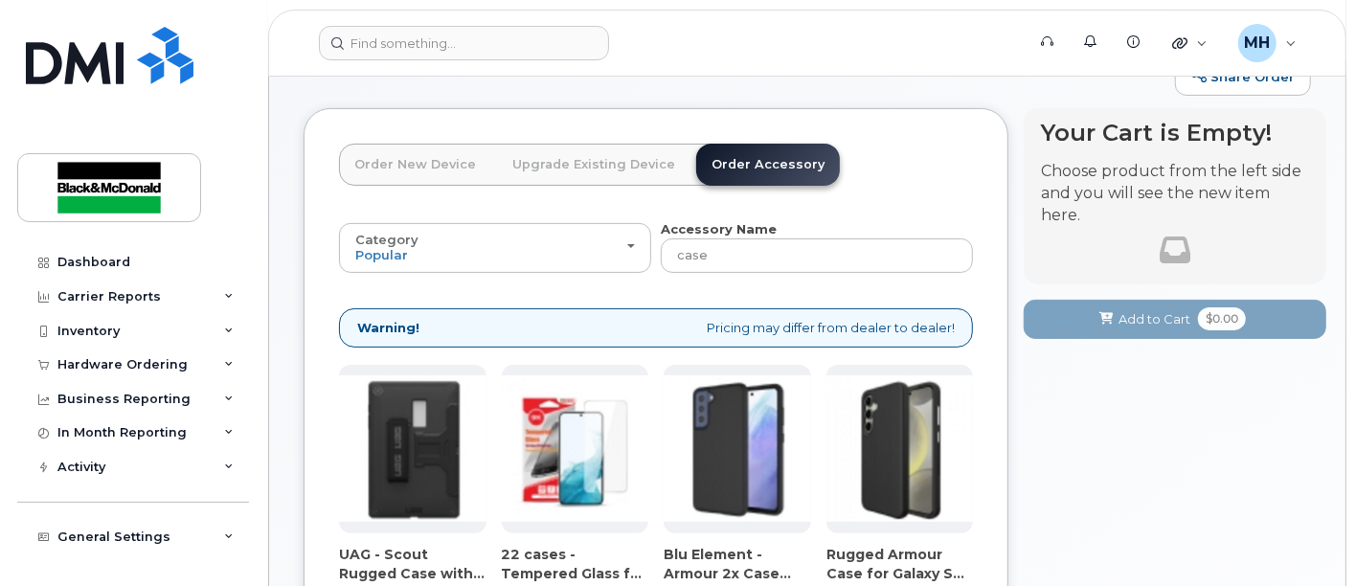
scroll to position [247, 0]
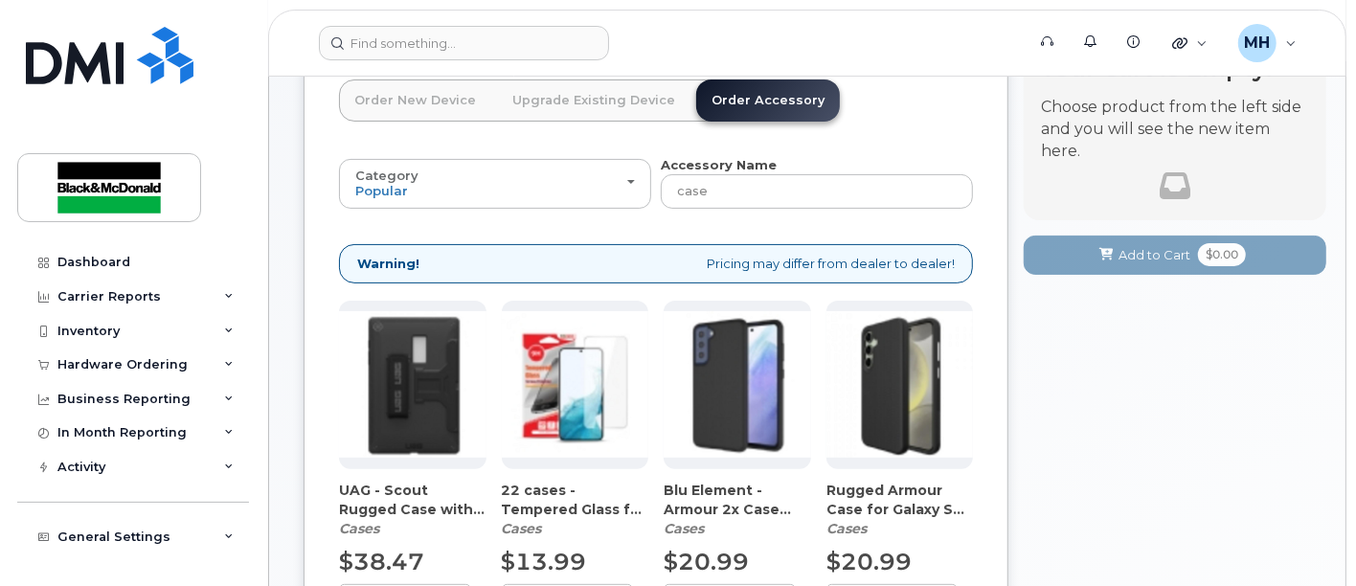
click at [413, 491] on span "UAG - Scout Rugged Case with Kickstand Samsung Galaxy Tab A9+ - Black (CACTBE00…" at bounding box center [412, 500] width 147 height 38
click at [421, 484] on span "UAG - Scout Rugged Case with Kickstand Samsung Galaxy Tab A9+ - Black (CACTBE00…" at bounding box center [412, 500] width 147 height 38
click at [431, 413] on img at bounding box center [412, 384] width 147 height 147
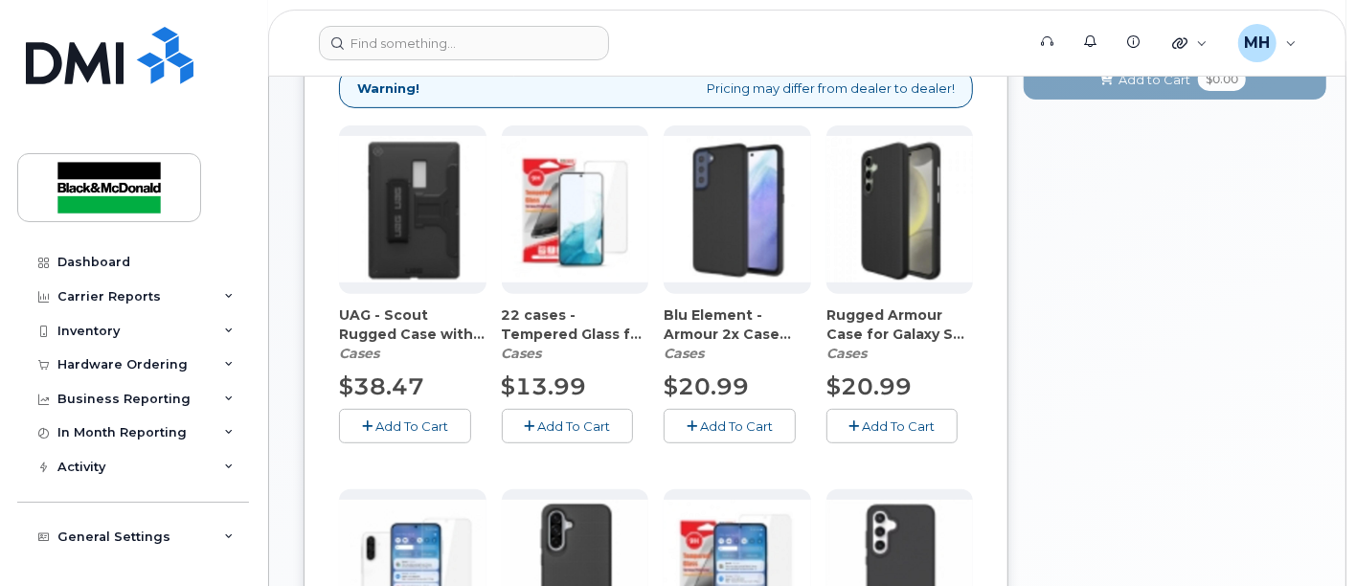
scroll to position [390, 0]
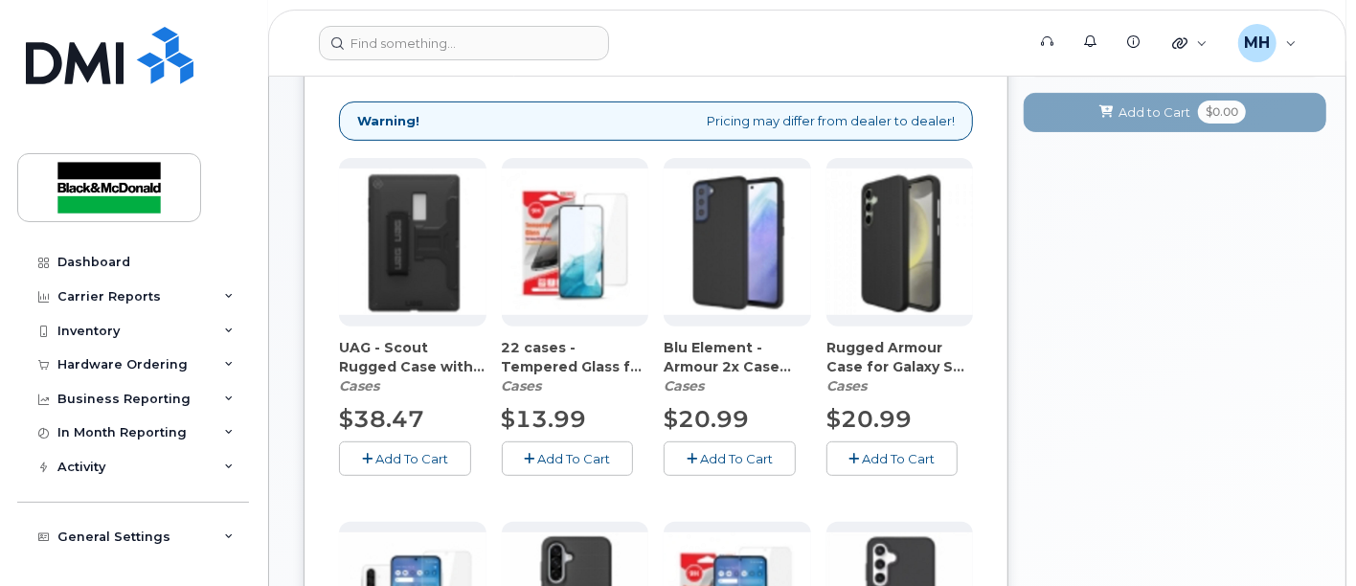
click at [907, 446] on button "Add To Cart" at bounding box center [892, 458] width 132 height 34
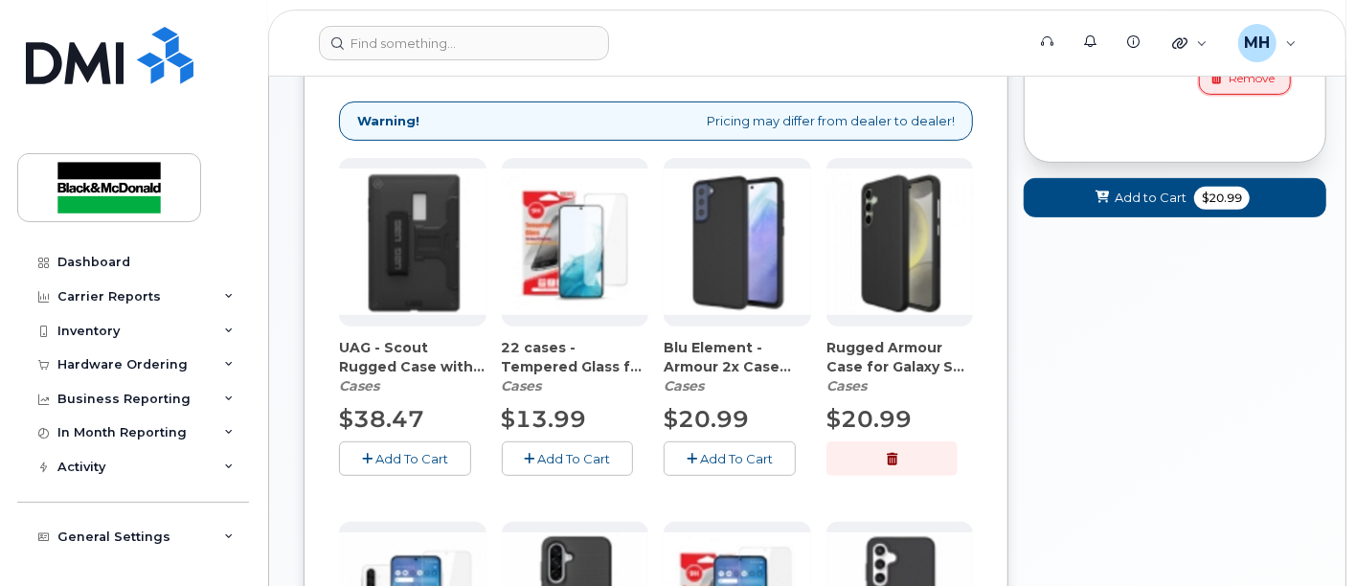
click at [1245, 82] on span "Remove" at bounding box center [1251, 78] width 46 height 17
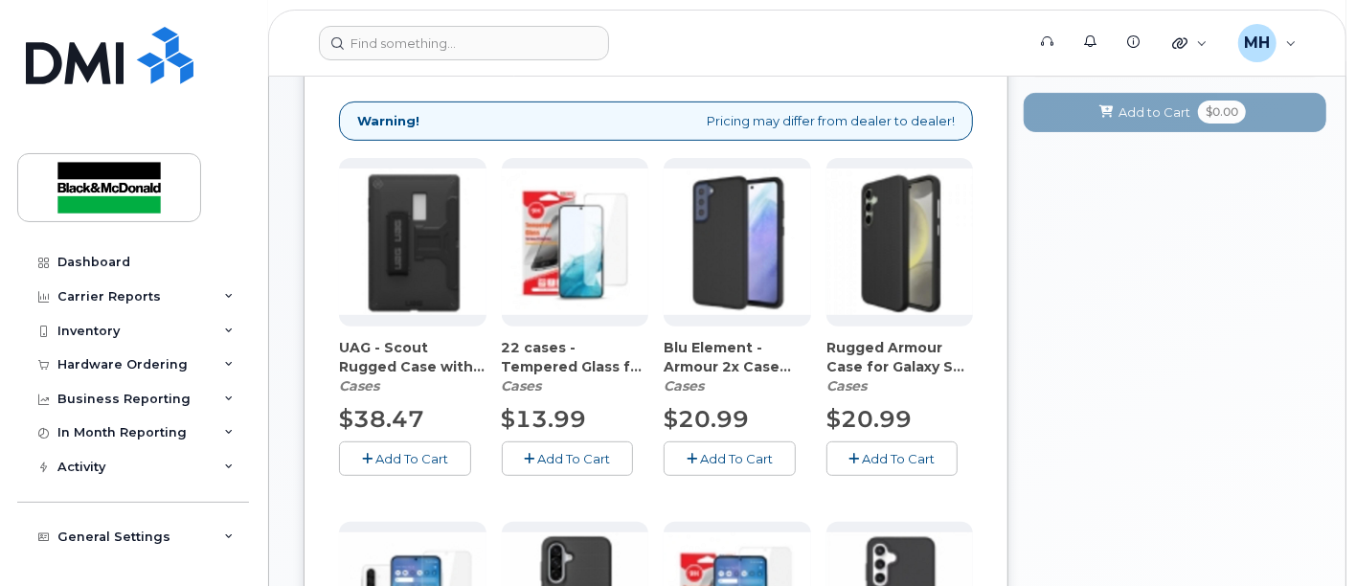
click at [388, 444] on button "Add To Cart" at bounding box center [405, 458] width 132 height 34
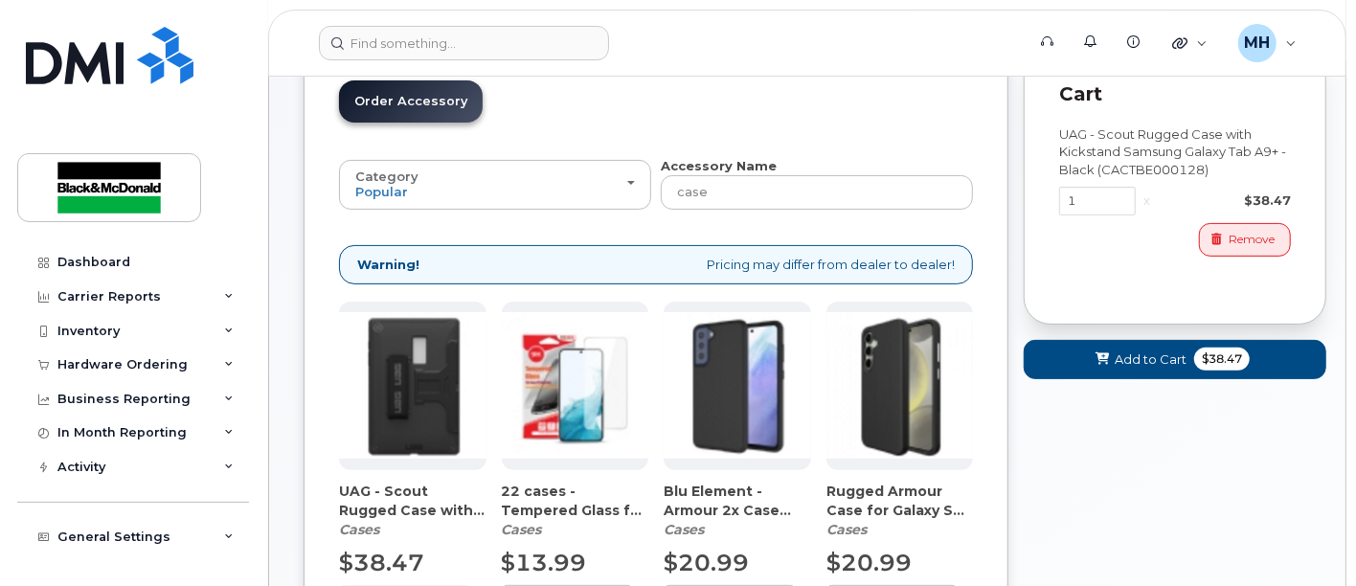
scroll to position [71, 0]
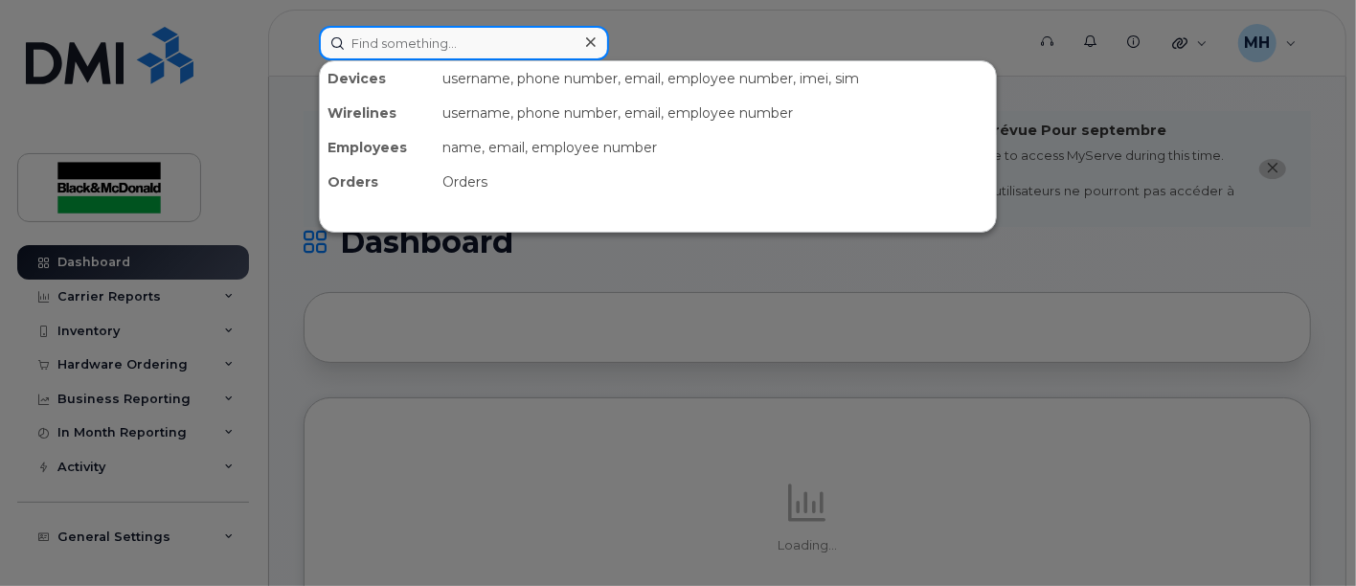
click at [421, 47] on input at bounding box center [464, 43] width 290 height 34
paste input "3435526295"
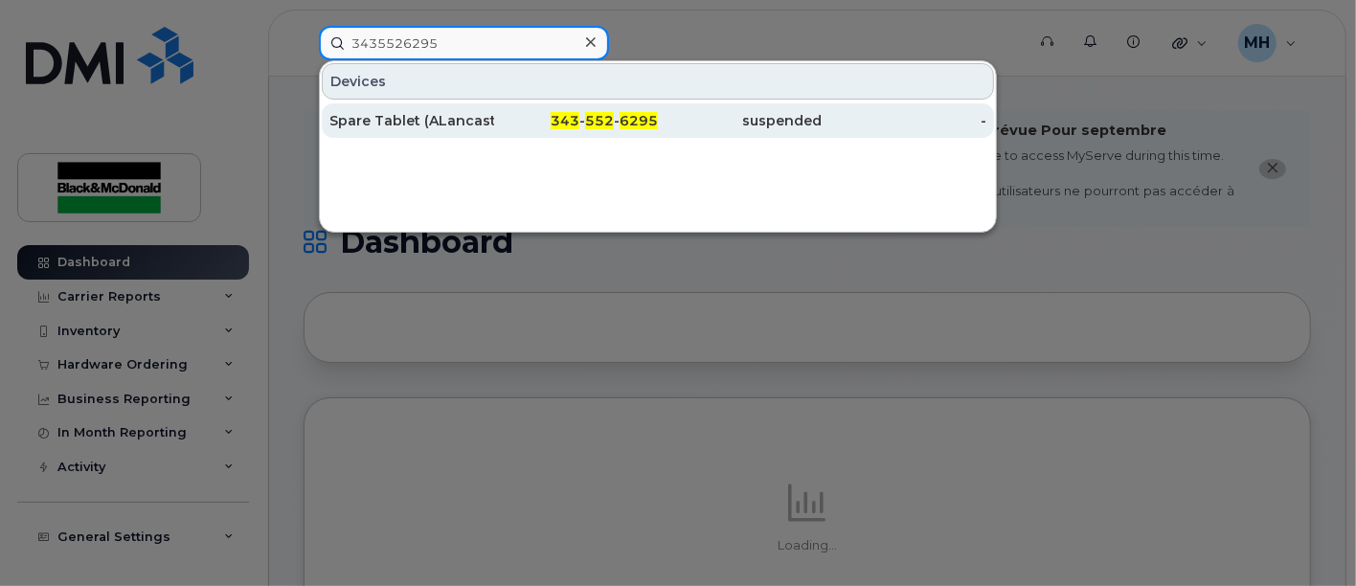
type input "3435526295"
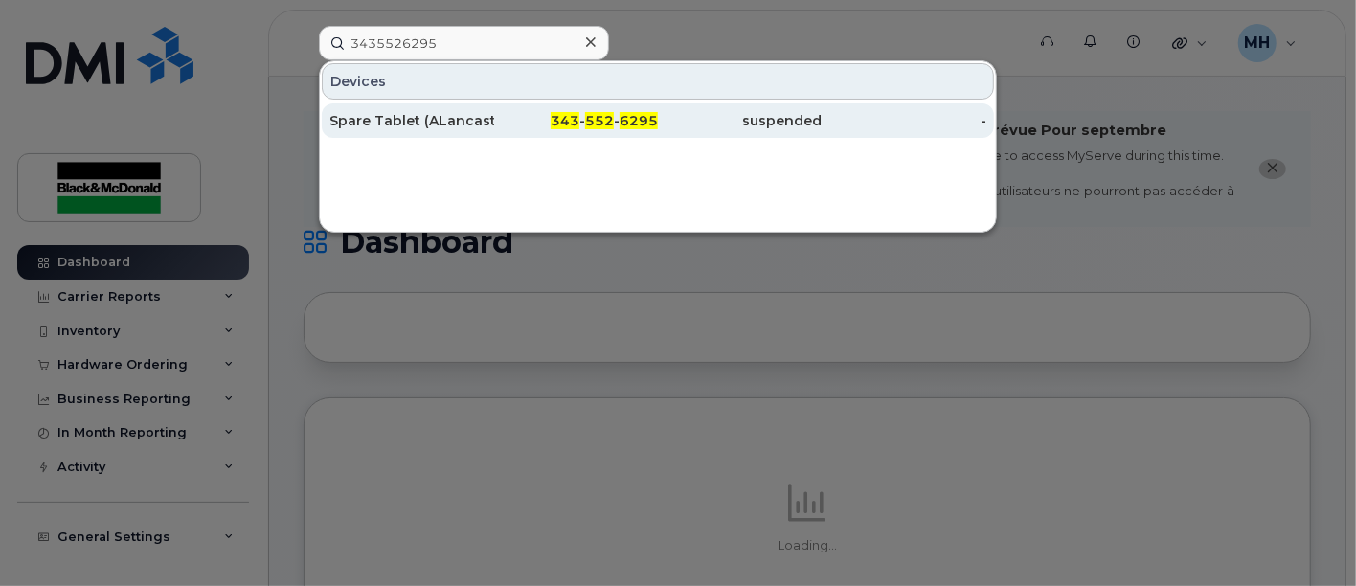
click at [410, 116] on div "Spare Tablet (ALancaster)" at bounding box center [411, 120] width 165 height 19
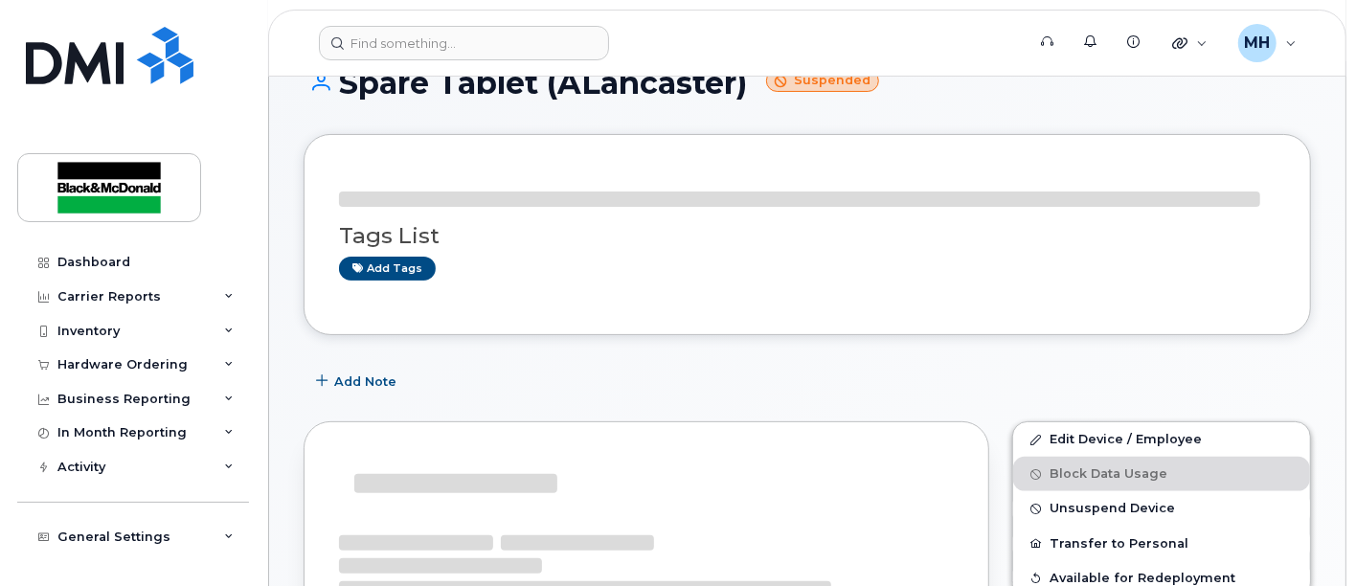
scroll to position [425, 0]
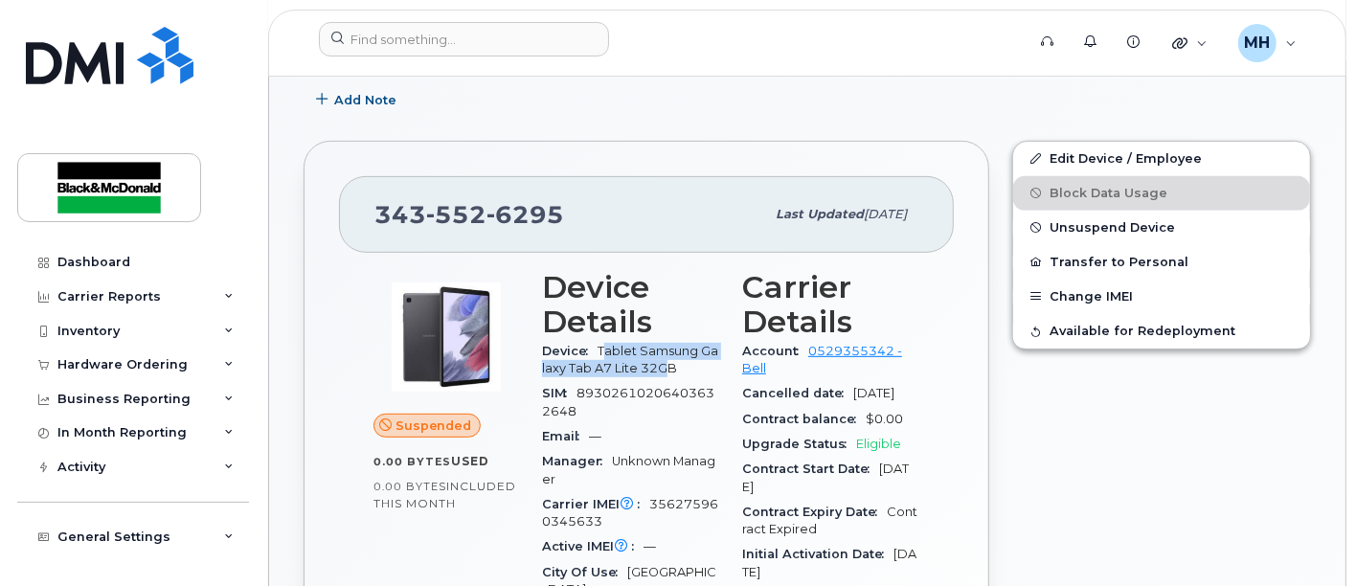
drag, startPoint x: 668, startPoint y: 368, endPoint x: 700, endPoint y: 354, distance: 34.3
click at [608, 348] on span "Tablet Samsung Galaxy Tab A7 Lite 32GB" at bounding box center [630, 360] width 176 height 32
click at [687, 369] on div "Device Tablet Samsung Galaxy Tab A7 Lite 32GB" at bounding box center [630, 360] width 177 height 43
drag, startPoint x: 686, startPoint y: 369, endPoint x: 620, endPoint y: 348, distance: 69.3
click at [620, 348] on div "Device Tablet Samsung Galaxy Tab A7 Lite 32GB" at bounding box center [630, 360] width 177 height 43
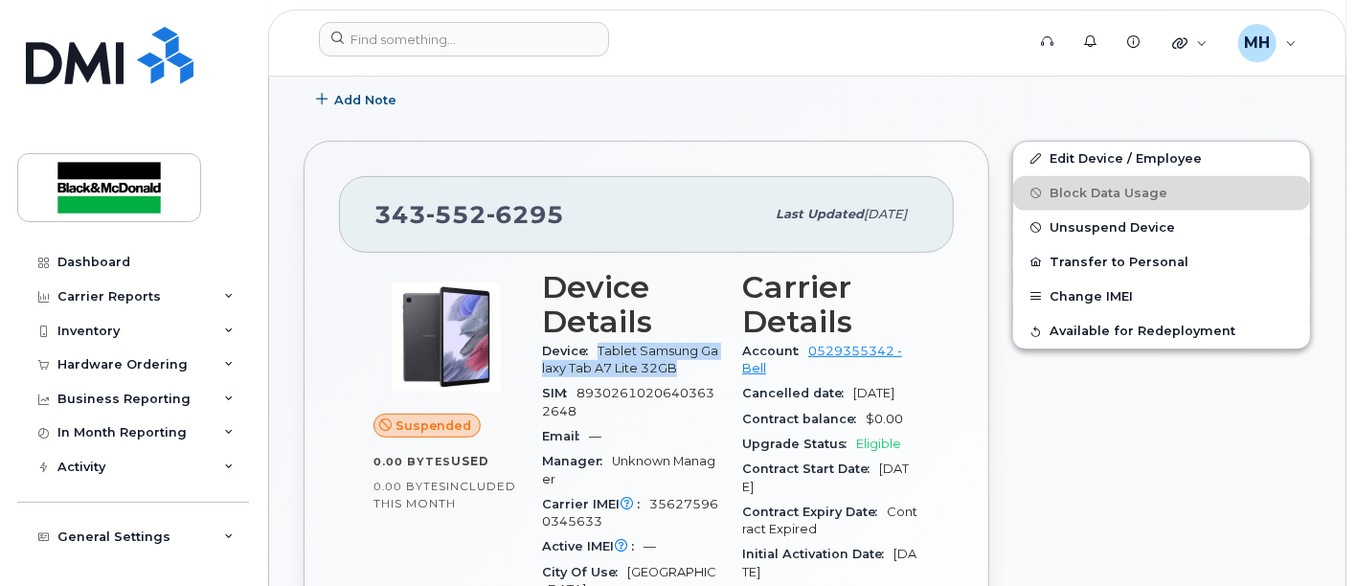
copy span "Tablet Samsung Galaxy Tab A7 Lite 32GB"
click at [686, 369] on div "Device Tablet Samsung Galaxy Tab A7 Lite 32GB" at bounding box center [630, 360] width 177 height 43
drag, startPoint x: 681, startPoint y: 368, endPoint x: 598, endPoint y: 346, distance: 85.2
click at [598, 346] on span "Tablet Samsung Galaxy Tab A7 Lite 32GB" at bounding box center [630, 360] width 176 height 32
copy span "Tablet Samsung Galaxy Tab A7 Lite 32GB"
